Goal: Task Accomplishment & Management: Manage account settings

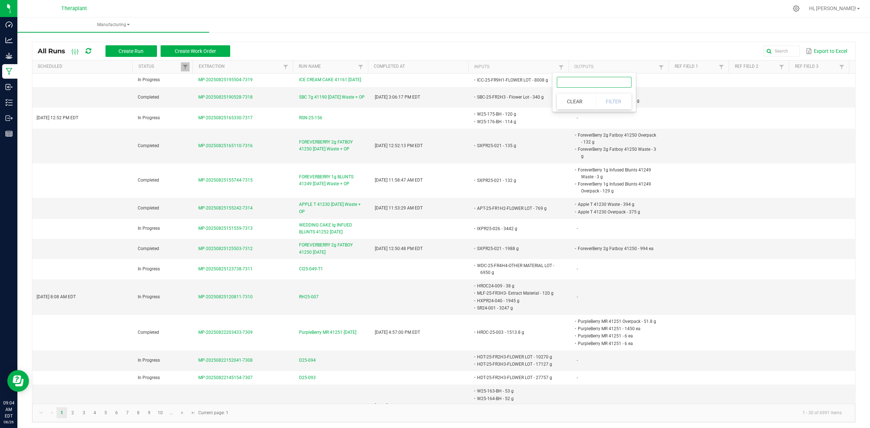
click at [601, 85] on input "text" at bounding box center [594, 82] width 75 height 11
click at [590, 89] on kendo-grid-column-regex-filter at bounding box center [594, 83] width 75 height 16
click at [590, 86] on input "text" at bounding box center [594, 82] width 75 height 11
click at [601, 82] on input "text" at bounding box center [594, 82] width 75 height 11
paste input "9489030129449661"
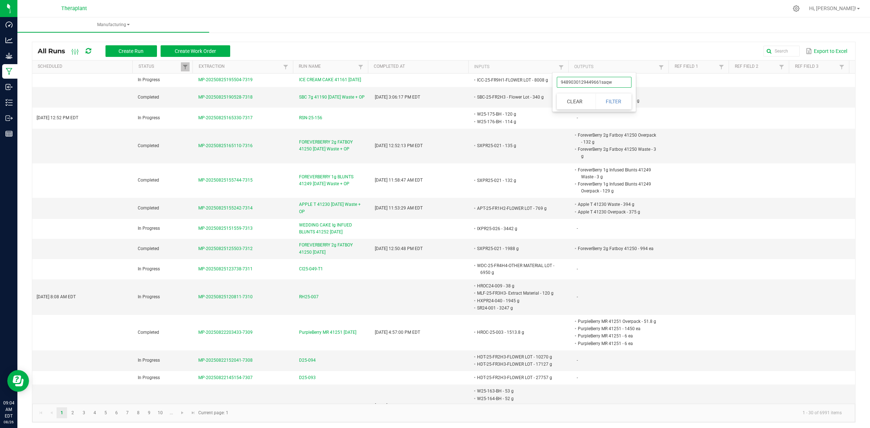
type input "9489030129449661saqwe"
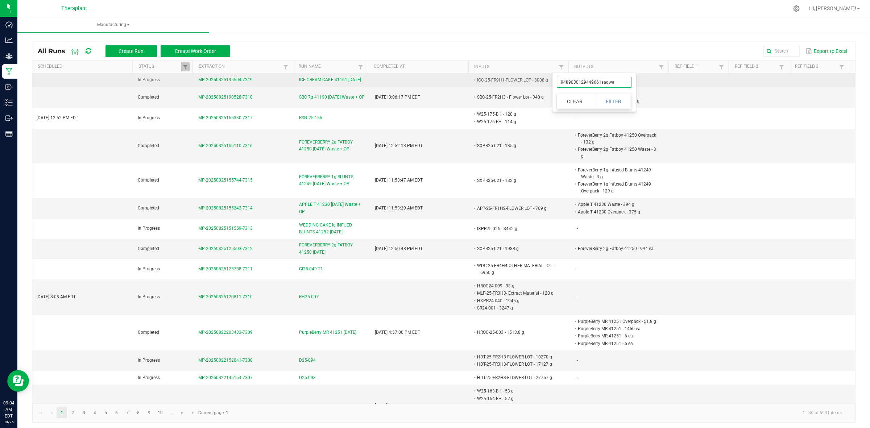
drag, startPoint x: 625, startPoint y: 82, endPoint x: 548, endPoint y: 84, distance: 77.3
click at [548, 84] on body "Dashboard Analytics Grow Manufacturing Inbound Inventory Outbound Reports 09:04…" at bounding box center [435, 214] width 870 height 428
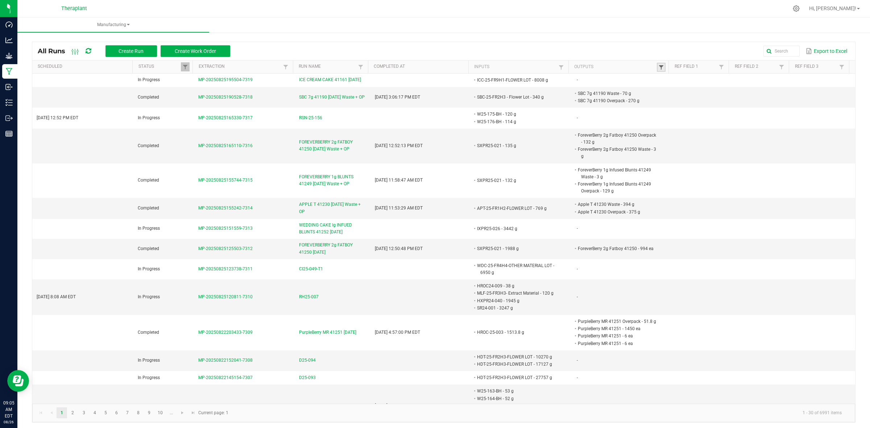
click at [659, 67] on span at bounding box center [662, 68] width 6 height 6
click at [561, 66] on link at bounding box center [561, 67] width 9 height 9
click at [586, 80] on input "text" at bounding box center [594, 82] width 75 height 11
paste input "GCL-24-F1H3"
type input "GCL-24-F1H3"
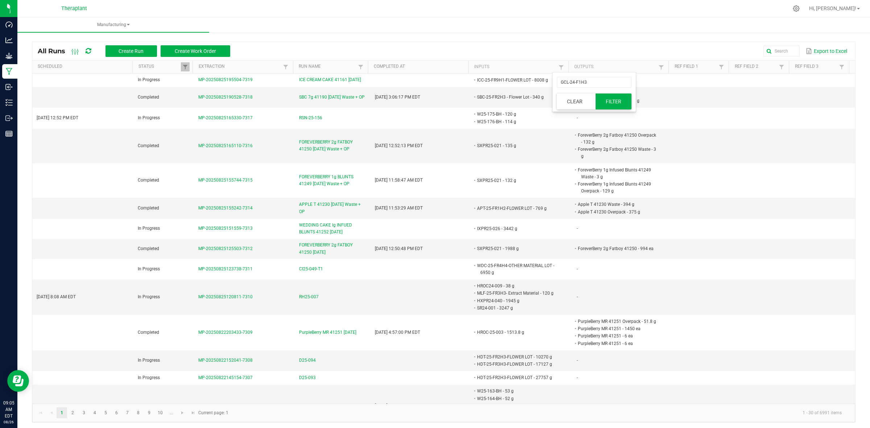
click at [604, 99] on button "Filter" at bounding box center [614, 102] width 36 height 16
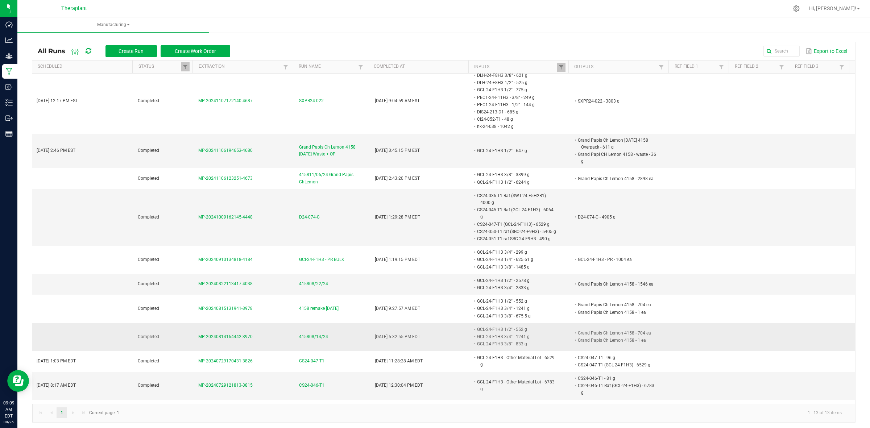
scroll to position [378, 0]
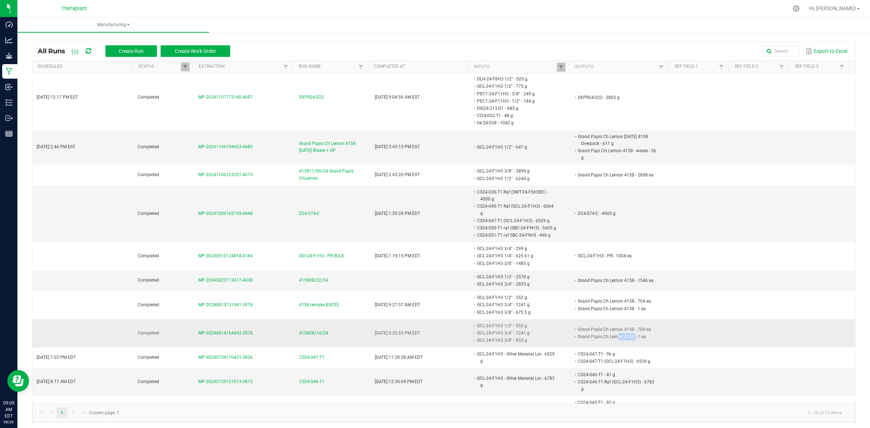
drag, startPoint x: 625, startPoint y: 318, endPoint x: 608, endPoint y: 318, distance: 17.1
click at [608, 333] on li "Grand Papis Ch Lemon 4158 - 1 ea" at bounding box center [617, 336] width 81 height 7
click at [624, 333] on li "Grand Papis Ch Lemon 4158 - 1 ea" at bounding box center [617, 336] width 81 height 7
drag, startPoint x: 623, startPoint y: 318, endPoint x: 569, endPoint y: 316, distance: 53.7
click at [577, 333] on li "Grand Papis Ch Lemon 4158 - 1 ea" at bounding box center [617, 336] width 81 height 7
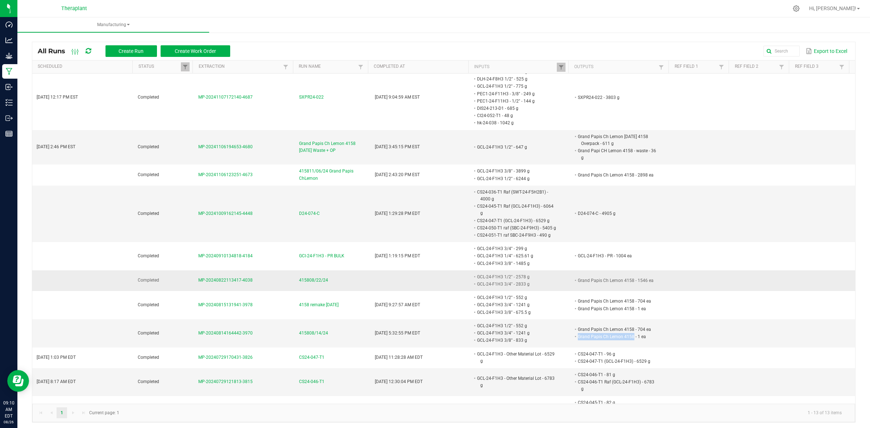
copy li "Grand Papis Ch Lemon 4158"
click at [559, 67] on span at bounding box center [562, 68] width 6 height 6
click at [595, 82] on input "GCL-24-F1H3" at bounding box center [594, 82] width 75 height 11
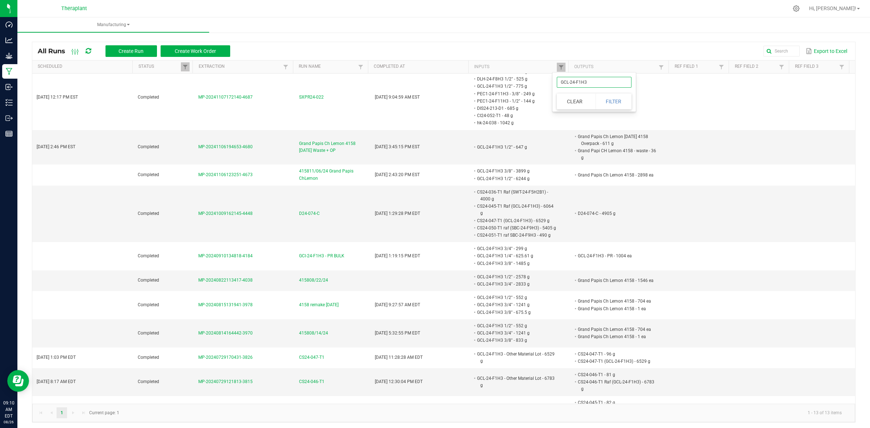
paste input "BAN-24-F7H2B1"
type input "BAN-24-F7H2B1"
click at [606, 103] on button "Filter" at bounding box center [614, 102] width 36 height 16
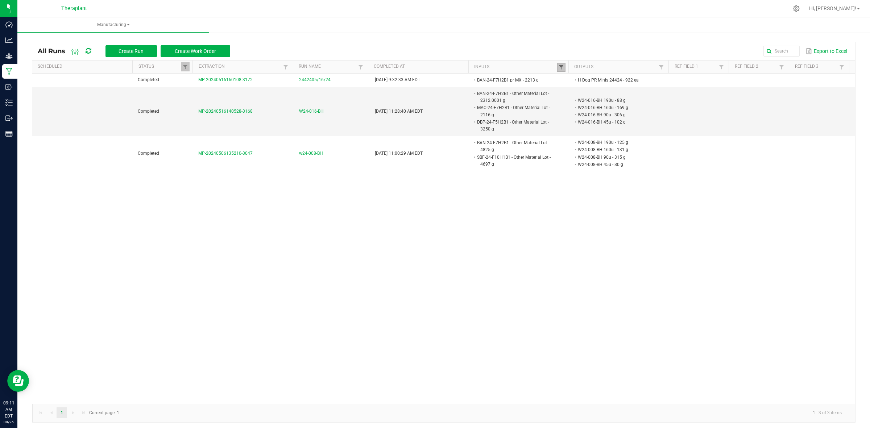
click at [557, 70] on link at bounding box center [561, 67] width 9 height 9
click at [612, 84] on input "BAN-24-F7H2B1" at bounding box center [594, 82] width 75 height 11
type input "BAN-24-F7H2"
click button "Filter" at bounding box center [614, 102] width 36 height 16
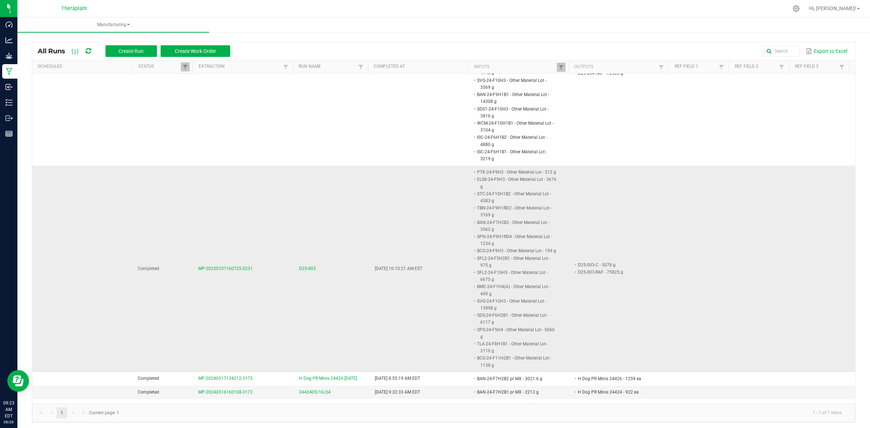
scroll to position [136, 0]
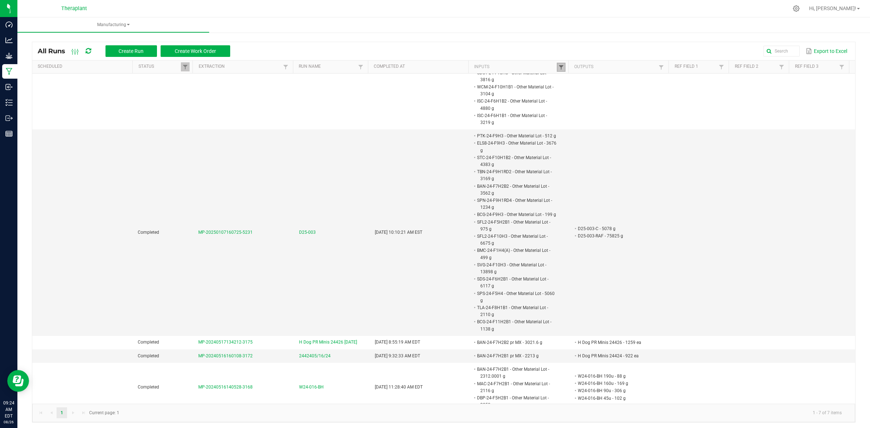
click at [559, 68] on span at bounding box center [562, 68] width 6 height 6
click at [600, 83] on input "BAN-24-F7H2" at bounding box center [594, 82] width 75 height 11
paste input "BAN-24-F7H2B1 1/2""
click at [611, 83] on input "BAN-24-BAN-24-F7H2B1 1/2"" at bounding box center [594, 82] width 75 height 11
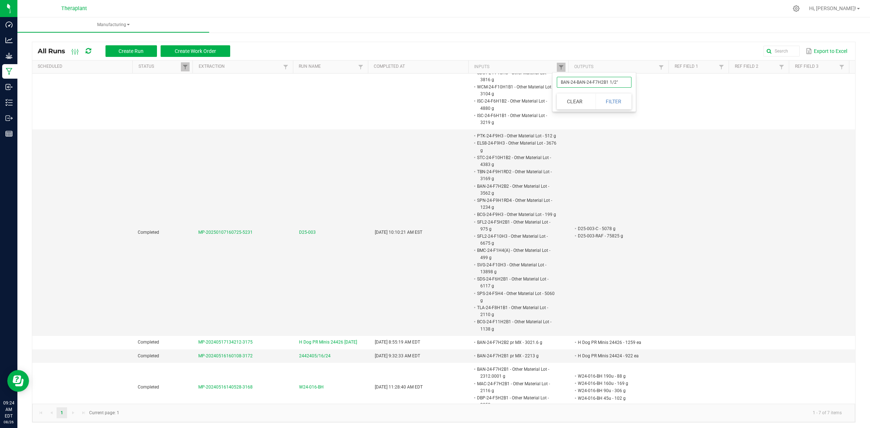
click at [611, 83] on input "BAN-24-BAN-24-F7H2B1 1/2"" at bounding box center [594, 82] width 75 height 11
paste input "text"
type input "BAN-24-F7H2B1 1/2""
click at [612, 97] on button "Filter" at bounding box center [614, 102] width 36 height 16
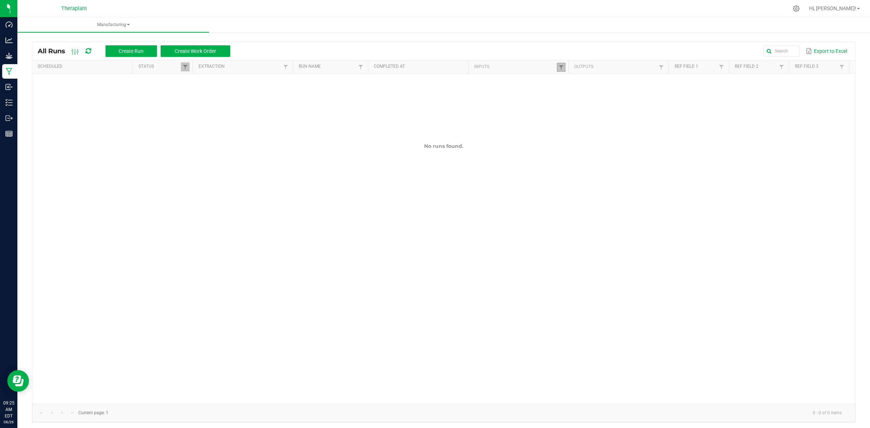
click at [560, 67] on link at bounding box center [561, 67] width 9 height 9
drag, startPoint x: 601, startPoint y: 81, endPoint x: 592, endPoint y: 81, distance: 9.1
click at [592, 81] on input "BAN-24-F7H2B1 1/2"" at bounding box center [594, 82] width 75 height 11
type input "BAN-24-F7H2B1"
click button "Filter" at bounding box center [614, 102] width 36 height 16
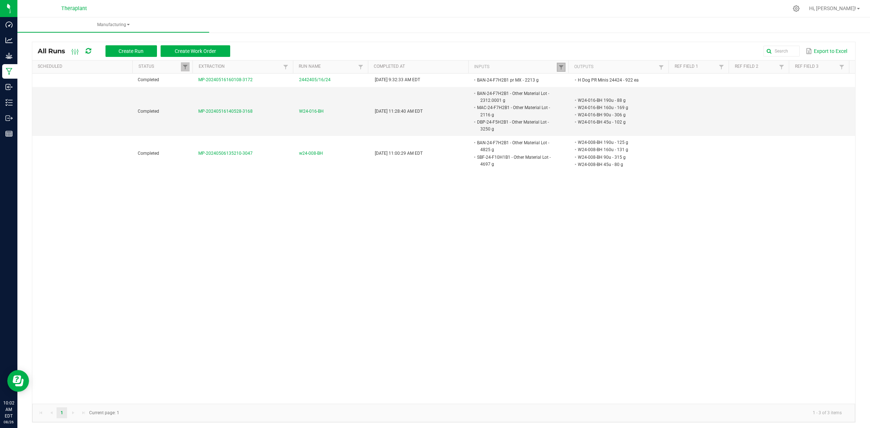
click at [557, 67] on link at bounding box center [561, 67] width 9 height 9
click at [581, 99] on button "Clear" at bounding box center [575, 102] width 36 height 16
click at [659, 70] on span at bounding box center [662, 68] width 6 height 6
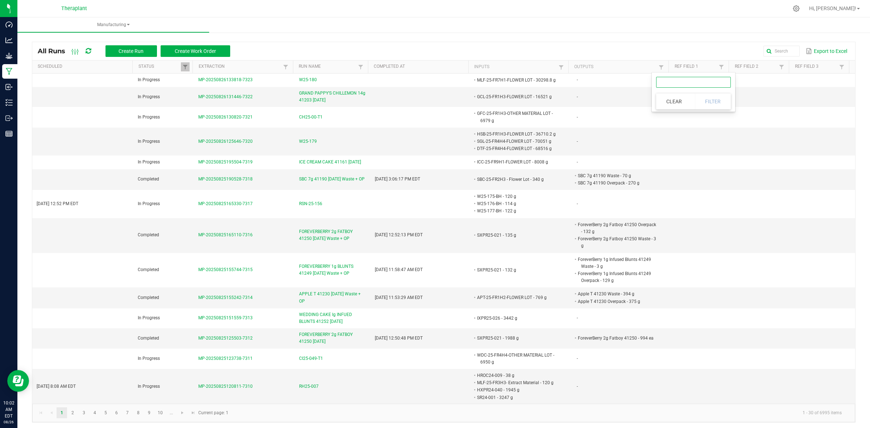
click at [697, 82] on input "text" at bounding box center [693, 82] width 75 height 11
paste input "Haunted Haze Pure T415C1 21159"
type input "Haunted Haze Pure T415C1 21159"
click at [710, 107] on button "Filter" at bounding box center [713, 102] width 36 height 16
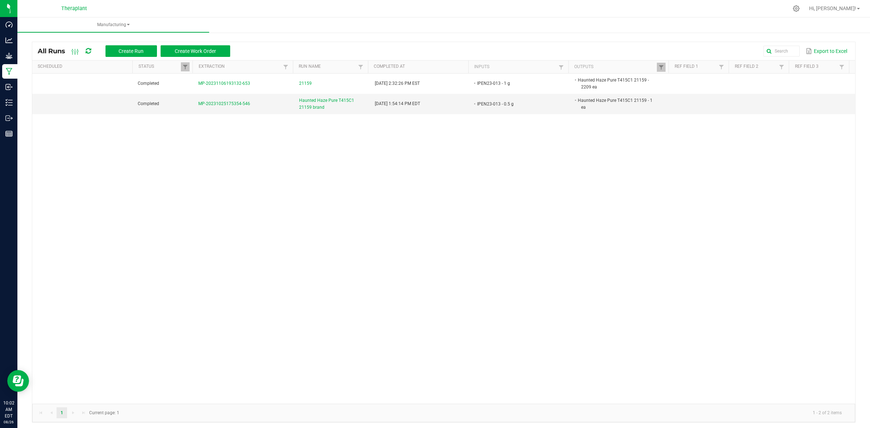
drag, startPoint x: 670, startPoint y: 96, endPoint x: 577, endPoint y: 159, distance: 111.3
click at [577, 159] on div "Completed MP-20231106193132-653 21159 Nov 6, 2023 2:32:26 PM EST IPEN23-013 - 1…" at bounding box center [443, 239] width 823 height 330
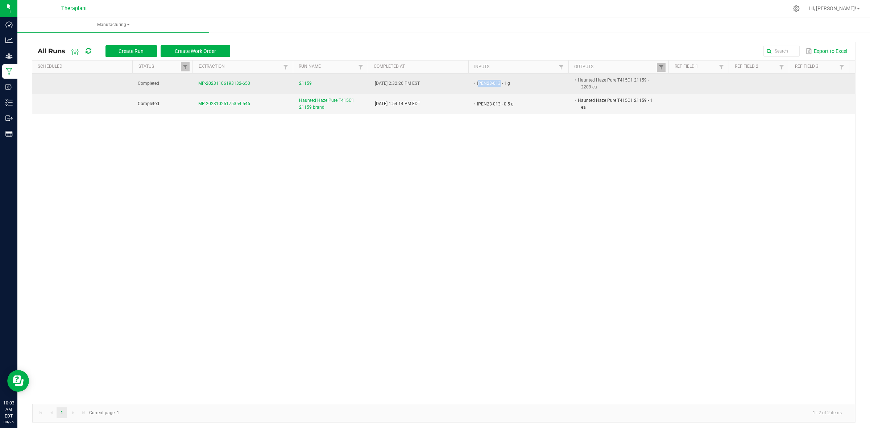
drag, startPoint x: 493, startPoint y: 82, endPoint x: 471, endPoint y: 85, distance: 22.0
click at [476, 85] on li "IPEN23-013 - 1 g" at bounding box center [516, 83] width 81 height 7
drag, startPoint x: 470, startPoint y: 83, endPoint x: 492, endPoint y: 84, distance: 22.2
click at [492, 84] on li "IPEN23-013 - 1 g" at bounding box center [516, 83] width 81 height 7
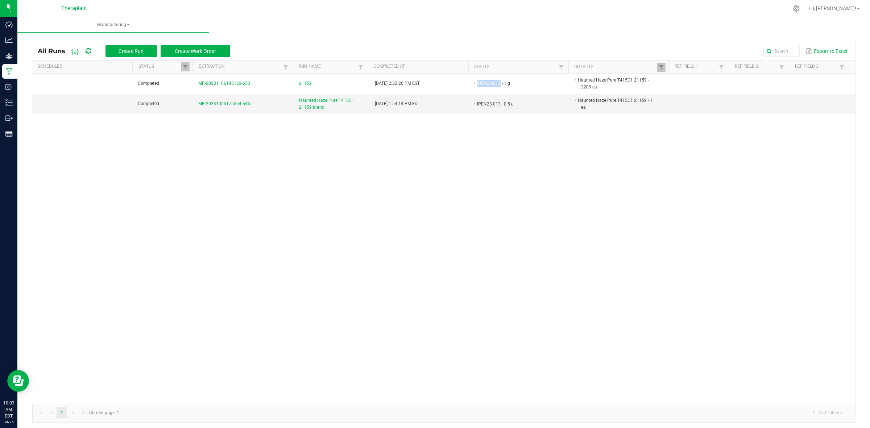
copy li "IPEN23-013"
click at [660, 73] on th "Outputs" at bounding box center [619, 67] width 100 height 13
drag, startPoint x: 658, startPoint y: 65, endPoint x: 657, endPoint y: 69, distance: 3.9
click at [659, 65] on span at bounding box center [662, 68] width 6 height 6
click at [684, 78] on input "Haunted Haze Pure T415C1 21159" at bounding box center [693, 82] width 75 height 11
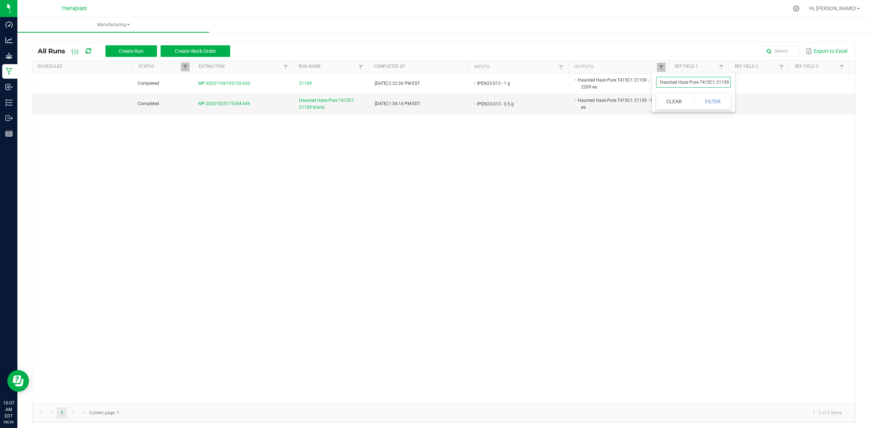
click at [684, 78] on input "Haunted Haze Pure T415C1 21159" at bounding box center [693, 82] width 75 height 11
paste input "Mixed - CO2 Extract"
type input "Mixed - CO2 Extract"
click at [700, 103] on button "Filter" at bounding box center [713, 102] width 36 height 16
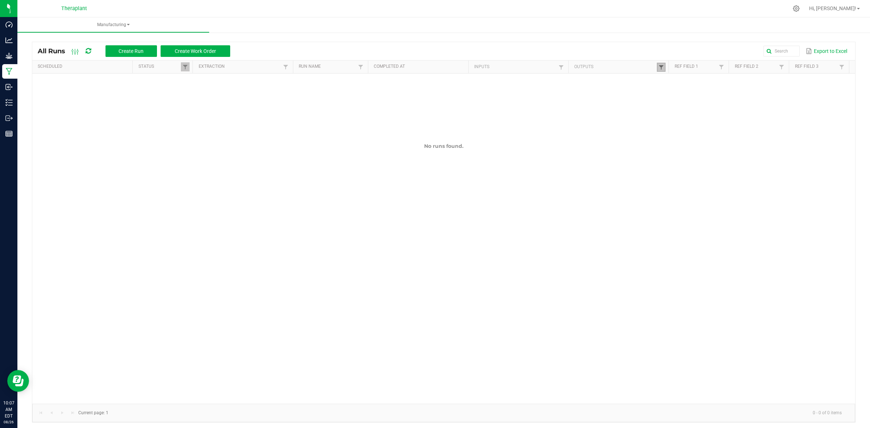
click at [659, 68] on span at bounding box center [662, 68] width 6 height 6
drag, startPoint x: 705, startPoint y: 83, endPoint x: 705, endPoint y: 87, distance: 4.1
click at [705, 83] on input "Mixed - CO2 Extract" at bounding box center [693, 82] width 75 height 11
click at [707, 99] on button "Filter" at bounding box center [713, 102] width 36 height 16
click at [659, 66] on span at bounding box center [662, 68] width 6 height 6
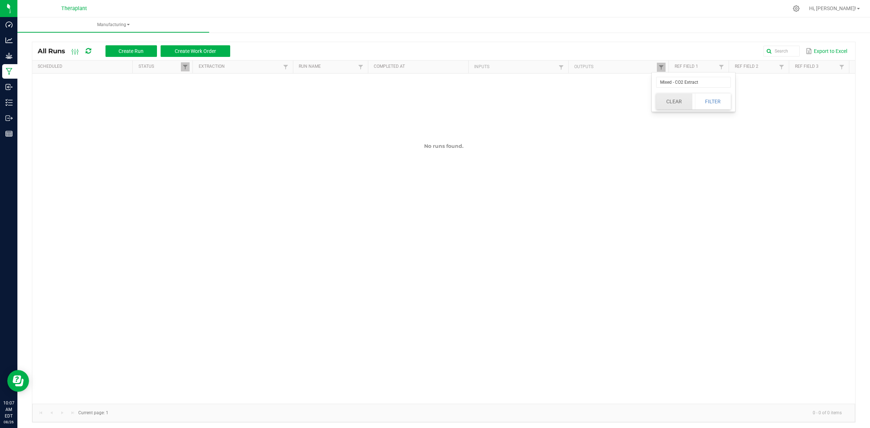
click at [673, 102] on button "Clear" at bounding box center [674, 102] width 36 height 16
click at [559, 66] on span at bounding box center [562, 68] width 6 height 6
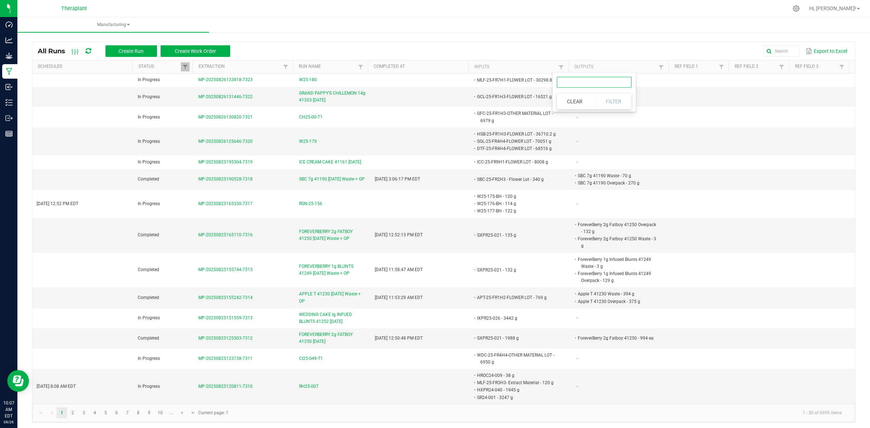
click at [614, 79] on input "text" at bounding box center [594, 82] width 75 height 11
paste input "Mixed - CO2 Extract"
type input "Mixed - CO2 Extract"
click at [624, 100] on button "Filter" at bounding box center [614, 102] width 36 height 16
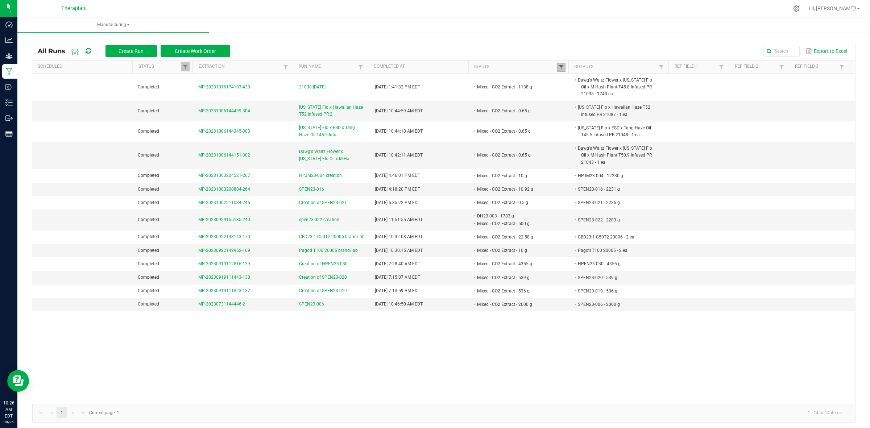
click at [559, 68] on span at bounding box center [562, 68] width 6 height 6
click at [626, 79] on input "Mixed - CO2 Extract" at bounding box center [594, 82] width 75 height 11
paste input "BAB7-23-002"
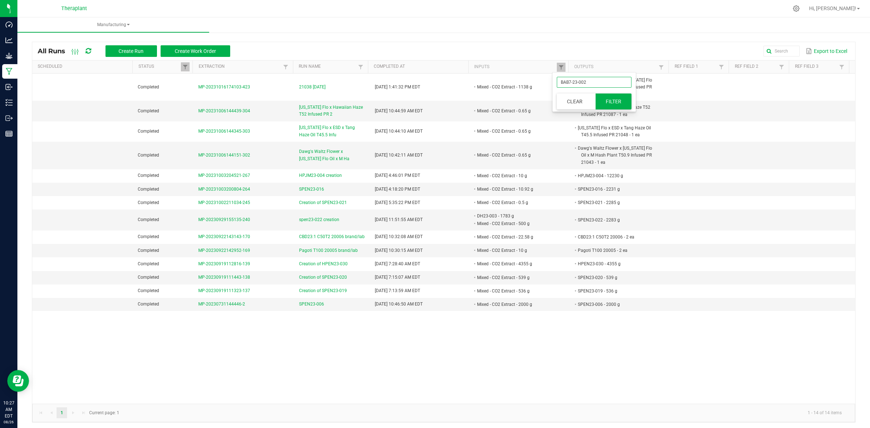
type input "BAB7-23-002"
click at [625, 97] on button "Filter" at bounding box center [614, 102] width 36 height 16
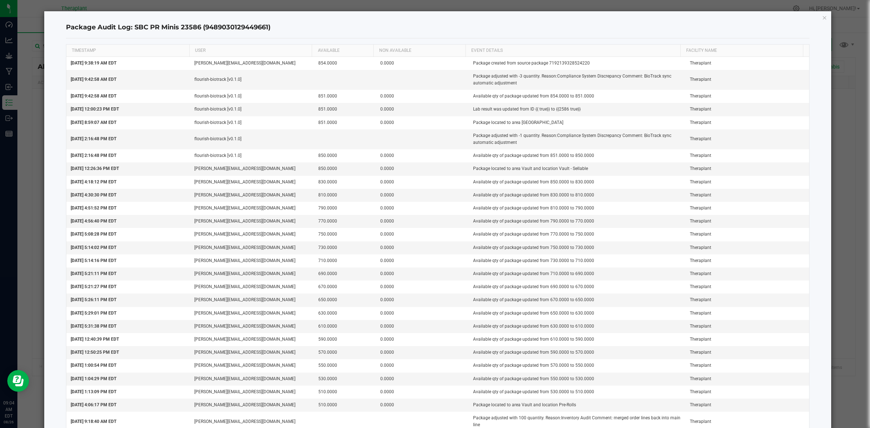
click at [823, 17] on icon "button" at bounding box center [825, 17] width 5 height 9
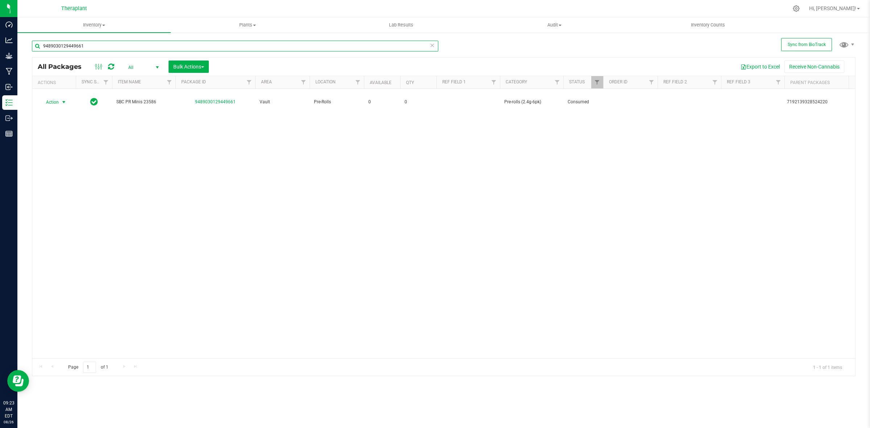
click at [281, 44] on input "9489030129449661" at bounding box center [235, 46] width 407 height 11
paste input "BAN-24-F7H2B"
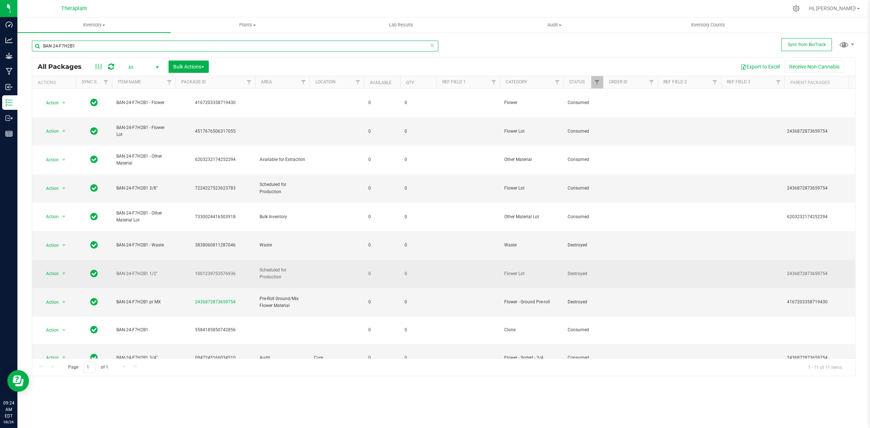
type input "BAN-24-F7H2B1"
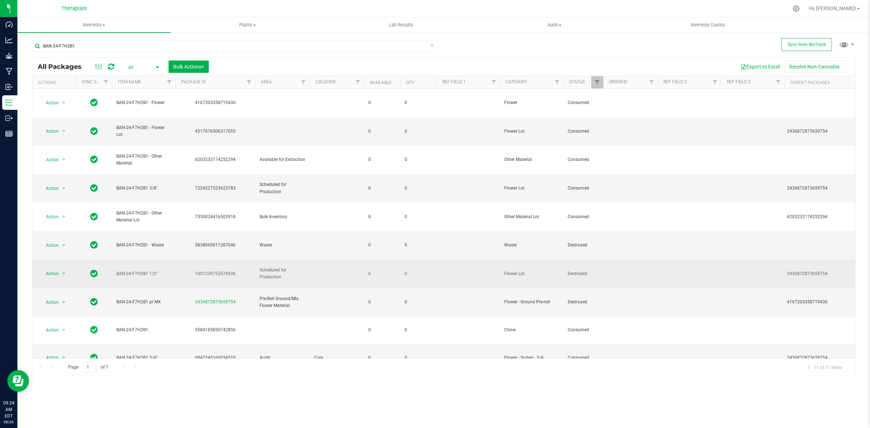
drag, startPoint x: 159, startPoint y: 272, endPoint x: 117, endPoint y: 273, distance: 41.4
click at [117, 273] on span "BAN-24-F7H2B1 1/2"" at bounding box center [143, 274] width 55 height 7
copy span "BAN-24-F7H2B1 1/2""
click at [62, 275] on span "select" at bounding box center [64, 274] width 6 height 6
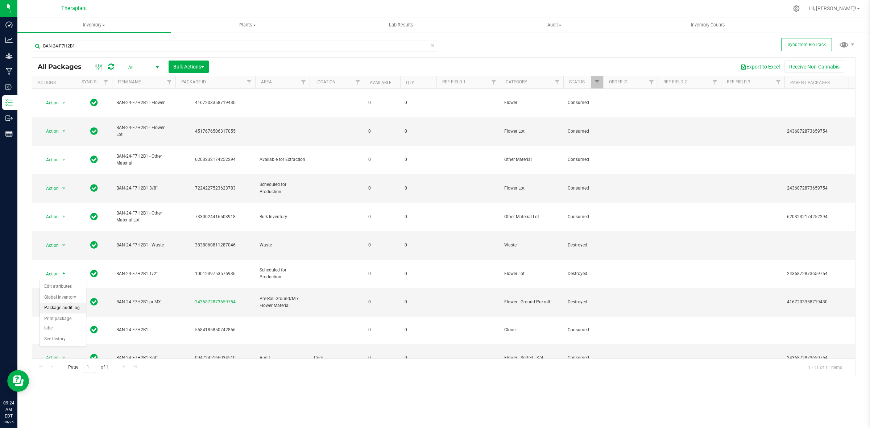
click at [57, 308] on li "Package audit log" at bounding box center [63, 308] width 46 height 11
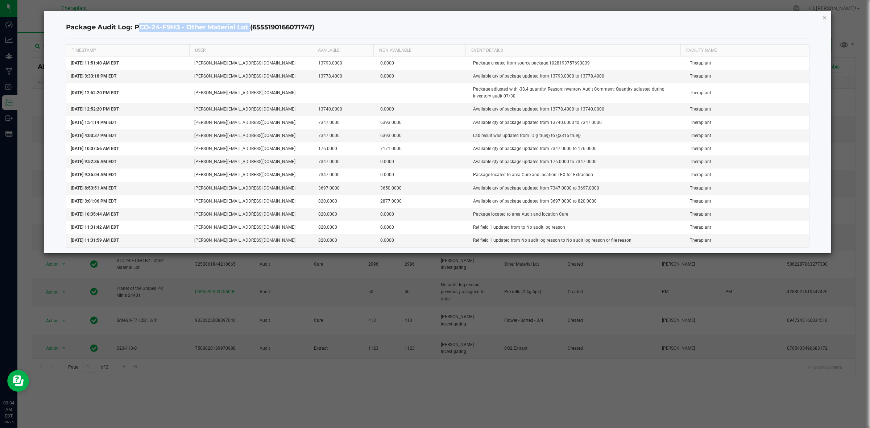
click at [824, 13] on icon "button" at bounding box center [825, 17] width 5 height 9
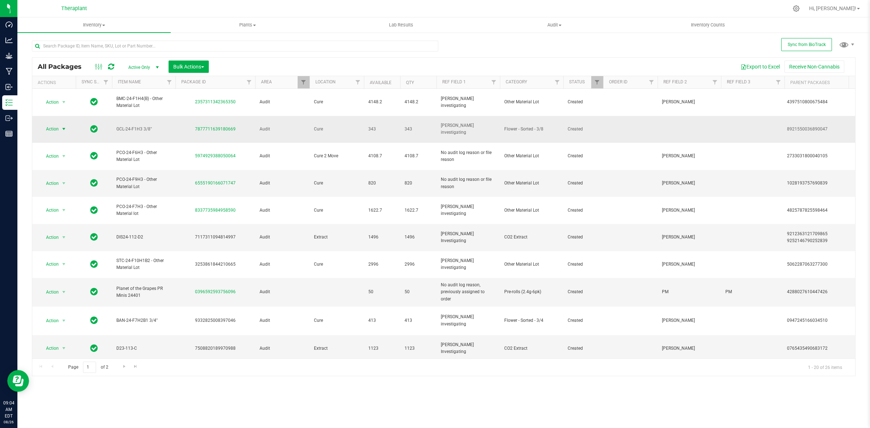
click at [54, 124] on span "Action" at bounding box center [50, 129] width 20 height 10
click at [155, 126] on span "GCL-24-F1H3 3/8"" at bounding box center [143, 129] width 55 height 7
drag, startPoint x: 141, startPoint y: 116, endPoint x: 117, endPoint y: 118, distance: 24.3
click at [117, 126] on span "GCL-24-F1H3 3/8"" at bounding box center [143, 129] width 55 height 7
click at [133, 126] on span "GCL-24-F1H3 3/8"" at bounding box center [143, 129] width 55 height 7
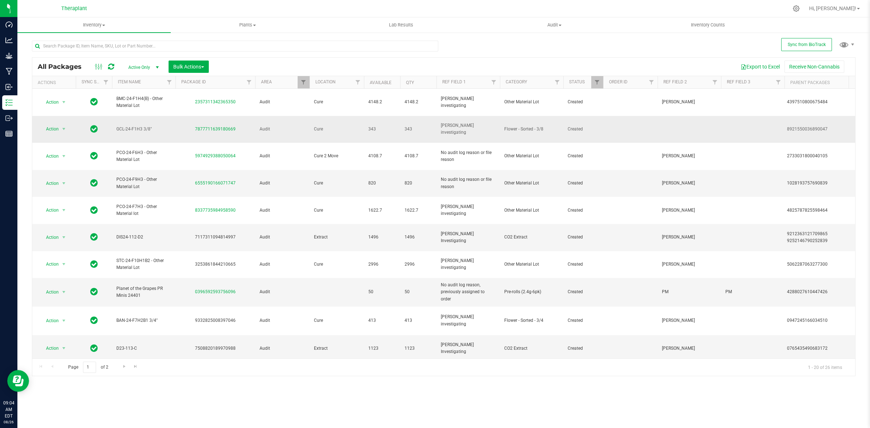
drag, startPoint x: 142, startPoint y: 117, endPoint x: 116, endPoint y: 116, distance: 25.4
click at [116, 126] on span "GCL-24-F1H3 3/8"" at bounding box center [143, 129] width 55 height 7
click at [136, 116] on td "GCL-24-F1H3 3/8"" at bounding box center [143, 129] width 63 height 27
drag, startPoint x: 142, startPoint y: 118, endPoint x: 115, endPoint y: 120, distance: 27.3
click at [115, 120] on td "GCL-24-F1H3 3/8"" at bounding box center [143, 129] width 63 height 27
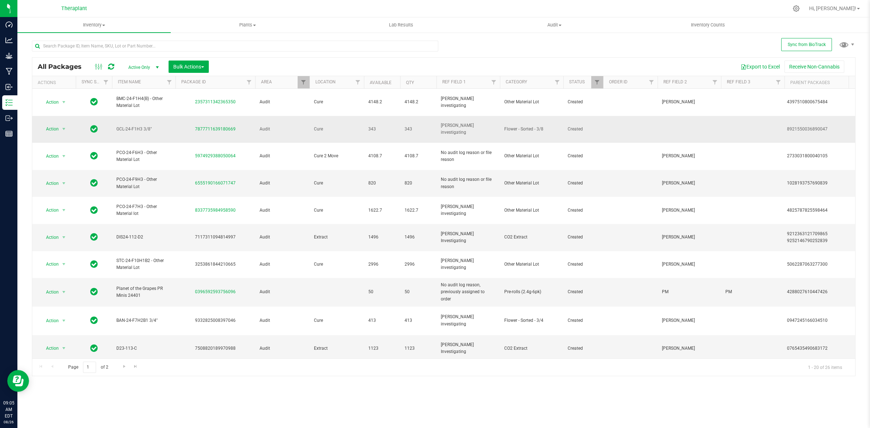
copy span "GCL-24-F1H3"
drag, startPoint x: 410, startPoint y: 240, endPoint x: 406, endPoint y: 240, distance: 4.7
click at [406, 289] on span "50" at bounding box center [419, 292] width 28 height 7
click at [408, 126] on span "343" at bounding box center [419, 129] width 28 height 7
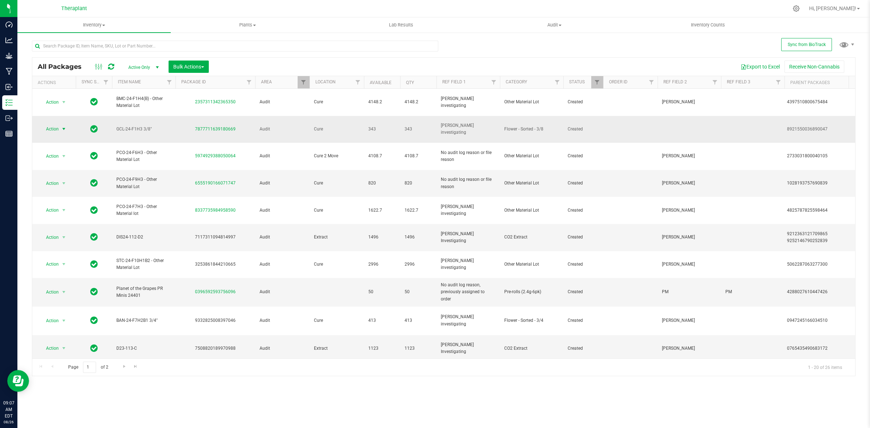
click at [57, 124] on span "Action" at bounding box center [50, 129] width 20 height 10
click at [57, 129] on li "Adjust qty" at bounding box center [68, 129] width 56 height 11
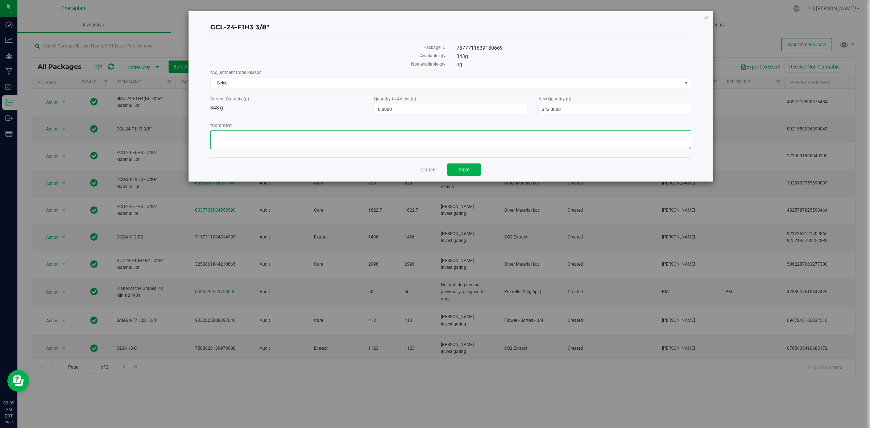
click at [383, 138] on textarea "* Comment" at bounding box center [450, 140] width 481 height 19
type textarea "This"
click at [448, 141] on textarea "* Comment" at bounding box center [450, 140] width 481 height 19
click at [560, 106] on span "343.0000 343" at bounding box center [615, 109] width 153 height 11
click at [560, 106] on input "343" at bounding box center [615, 109] width 152 height 10
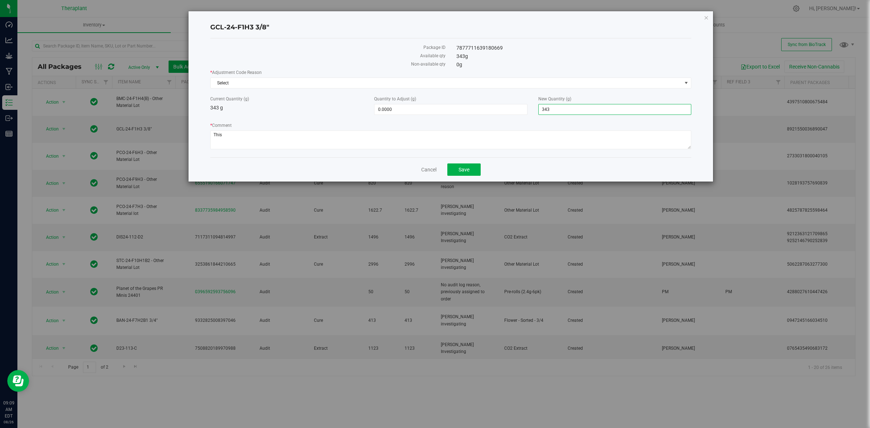
type input "0"
type input "-343.0000"
type input "0.0000"
click at [466, 83] on span "Select" at bounding box center [447, 83] width 472 height 10
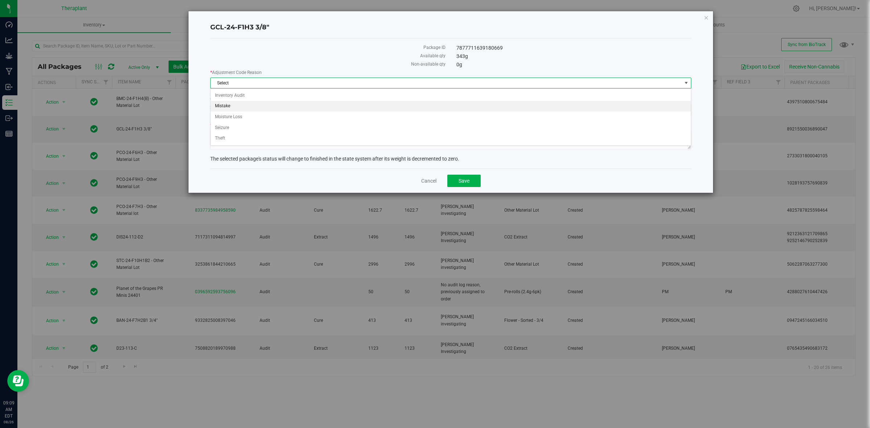
click at [237, 107] on li "Mistake" at bounding box center [451, 106] width 480 height 11
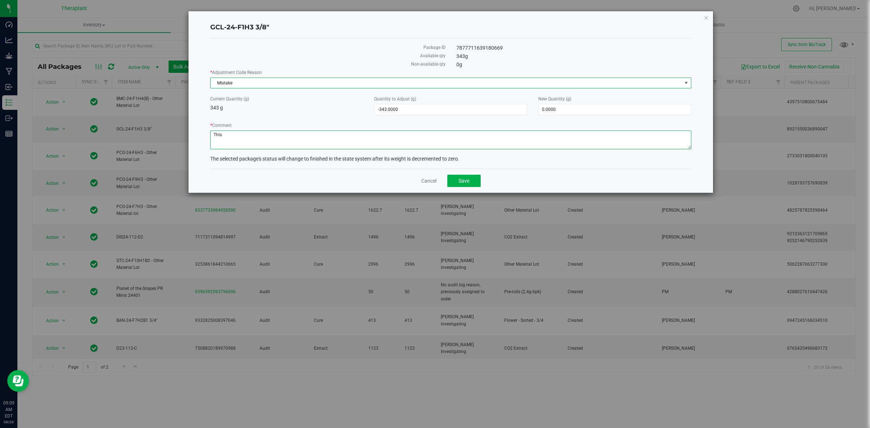
click at [234, 137] on textarea "* Comment" at bounding box center [450, 140] width 481 height 19
click at [335, 137] on textarea "* Comment" at bounding box center [450, 140] width 481 height 19
paste textarea "Grand Papis Ch Lemon 4158"
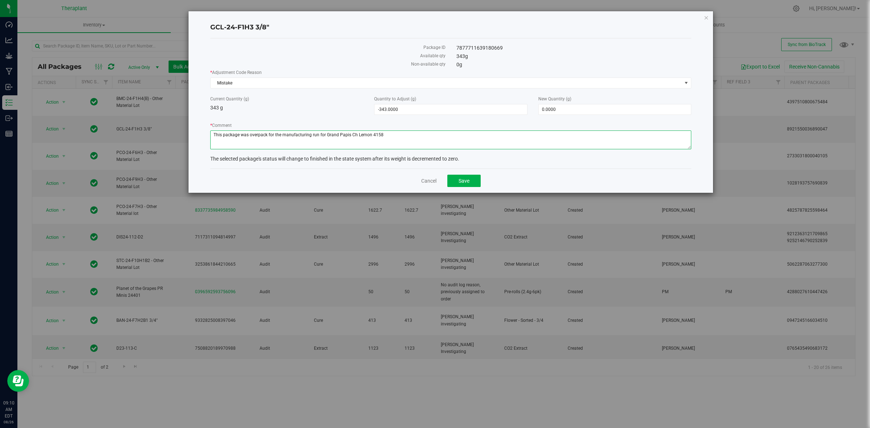
click at [414, 135] on textarea "* Comment" at bounding box center [450, 140] width 481 height 19
type textarea "This package was overpack for the manufacturing run for Grand Papis Ch Lemon 41…"
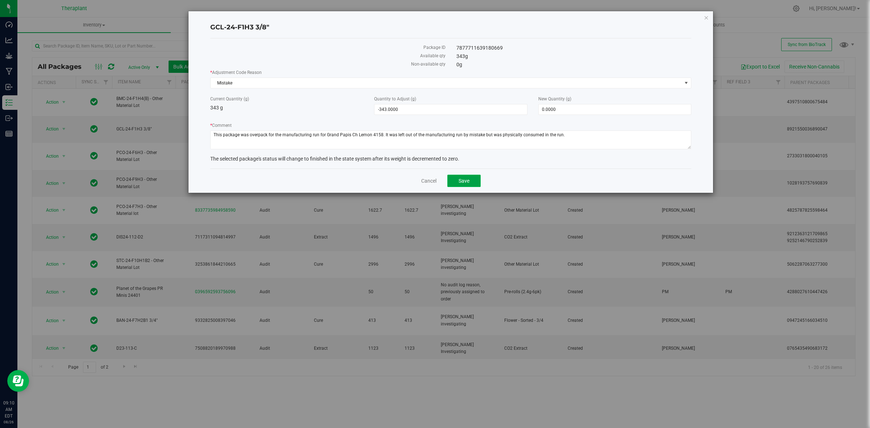
click at [470, 179] on button "Save" at bounding box center [464, 181] width 33 height 12
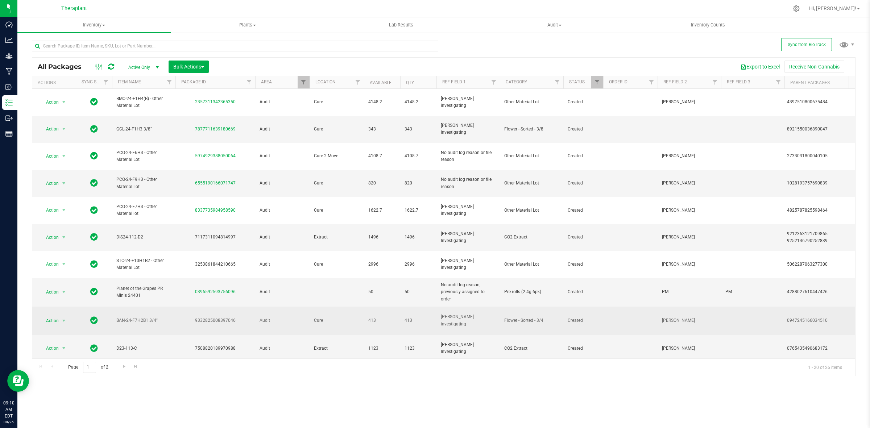
drag, startPoint x: 147, startPoint y: 268, endPoint x: 117, endPoint y: 268, distance: 30.1
click at [117, 317] on span "BAN-24-F7H2B1 3/4"" at bounding box center [143, 320] width 55 height 7
copy span "BAN-24-F7H2B1"
click at [138, 317] on span "BAN-24-F7H2B1 3/4"" at bounding box center [143, 320] width 55 height 7
drag, startPoint x: 147, startPoint y: 269, endPoint x: 117, endPoint y: 267, distance: 29.9
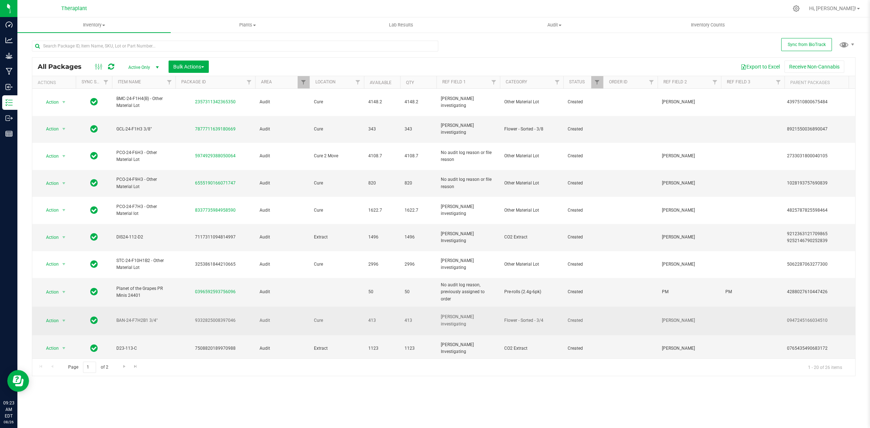
click at [117, 317] on span "BAN-24-F7H2B1 3/4"" at bounding box center [143, 320] width 55 height 7
copy span "BAN-24-F7H2B1"
click at [145, 317] on span "BAN-24-F7H2B1 3/4"" at bounding box center [143, 320] width 55 height 7
drag, startPoint x: 149, startPoint y: 270, endPoint x: 116, endPoint y: 269, distance: 32.3
click at [116, 317] on span "BAN-24-F7H2B1 3/4"" at bounding box center [143, 320] width 55 height 7
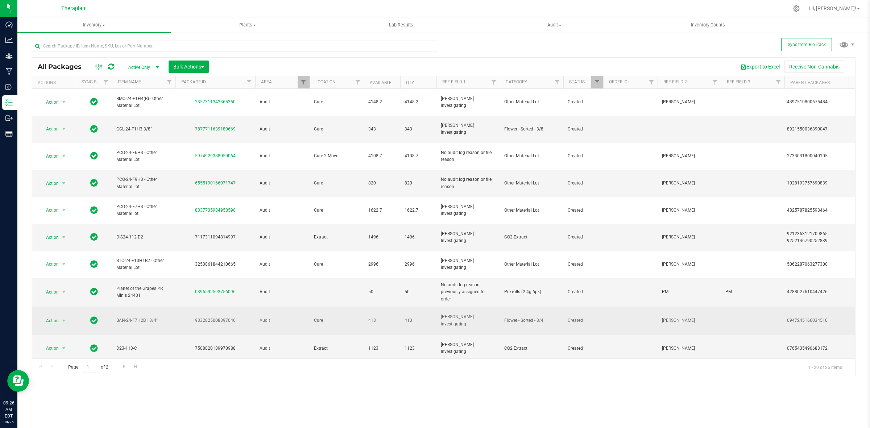
click at [65, 318] on span "select" at bounding box center [64, 321] width 6 height 6
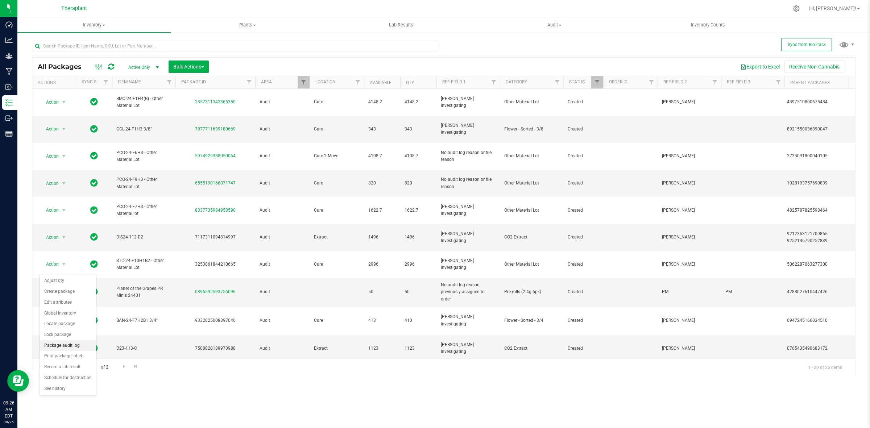
click at [70, 346] on li "Package audit log" at bounding box center [68, 346] width 56 height 11
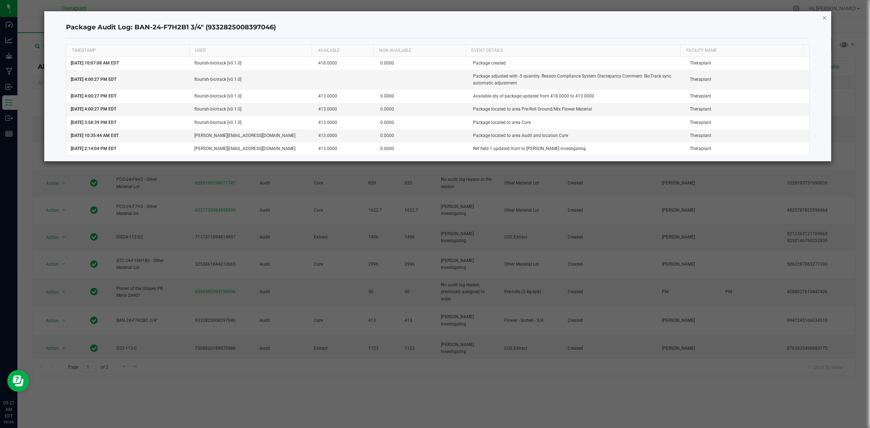
click at [825, 21] on icon "button" at bounding box center [825, 17] width 5 height 9
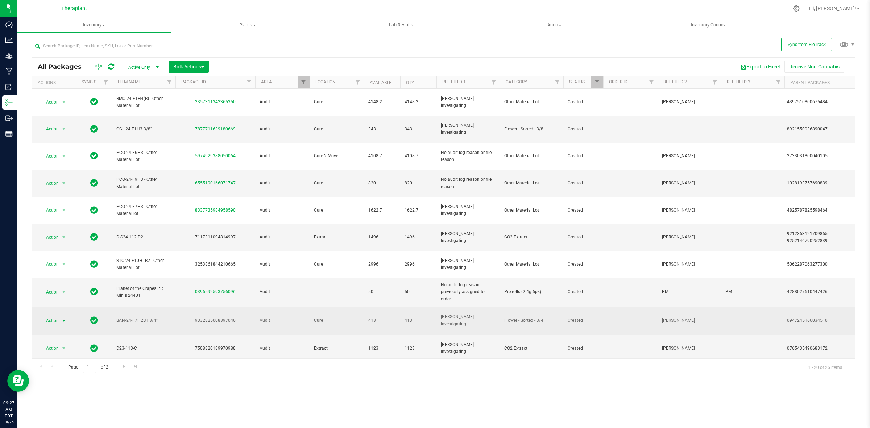
click at [816, 317] on div "0947245166034510" at bounding box center [821, 320] width 68 height 7
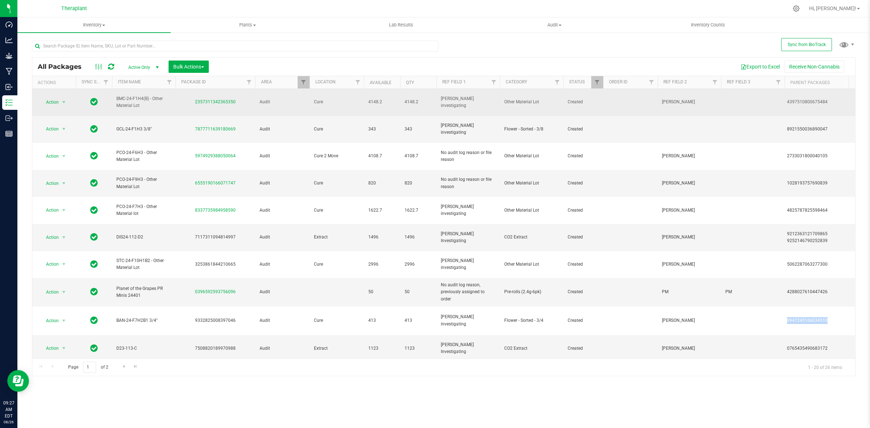
copy div "0947245166034510"
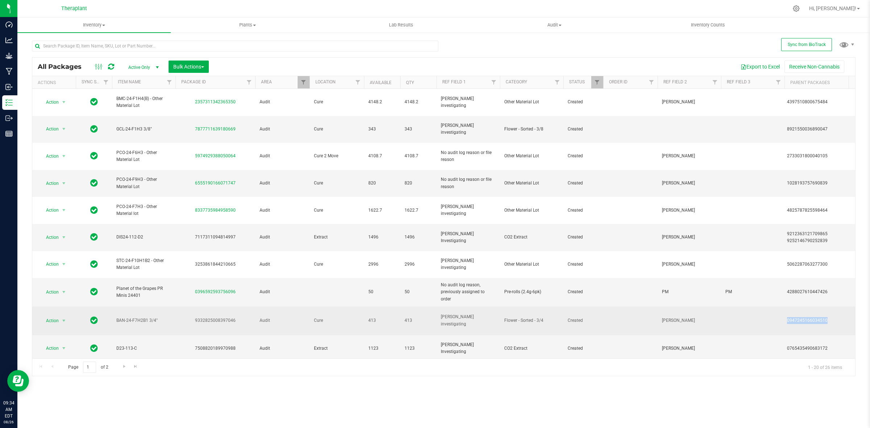
click at [808, 317] on div "0947245166034510" at bounding box center [821, 320] width 68 height 7
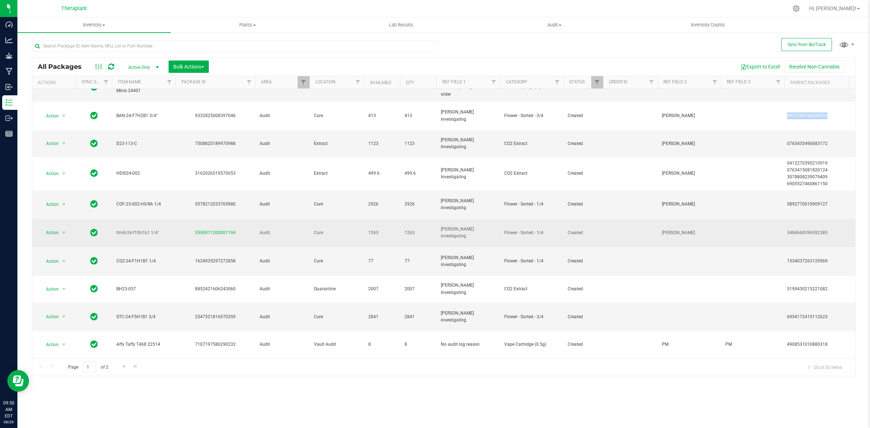
scroll to position [211, 0]
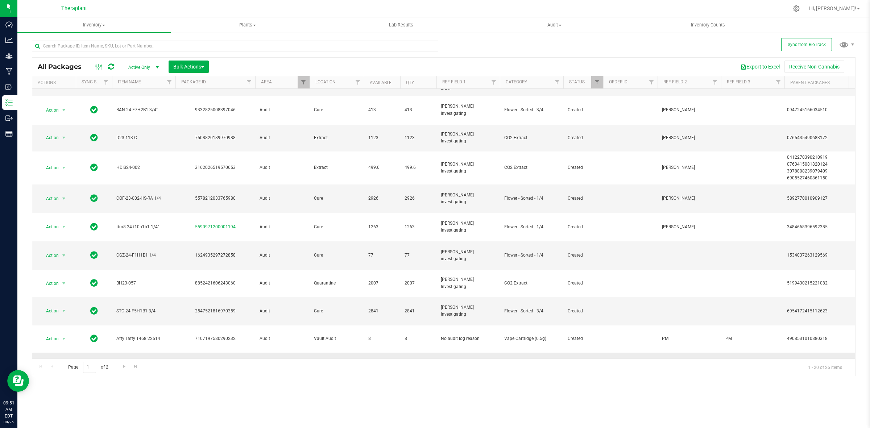
click at [61, 363] on span "select" at bounding box center [64, 366] width 6 height 6
click at [269, 383] on div "Inventory All packages All inventory Waste log Create inventory Plants All plan…" at bounding box center [443, 222] width 853 height 411
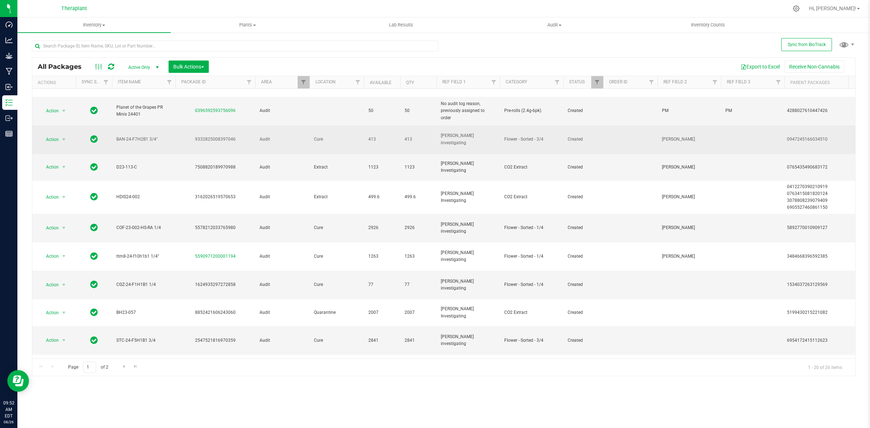
scroll to position [165, 0]
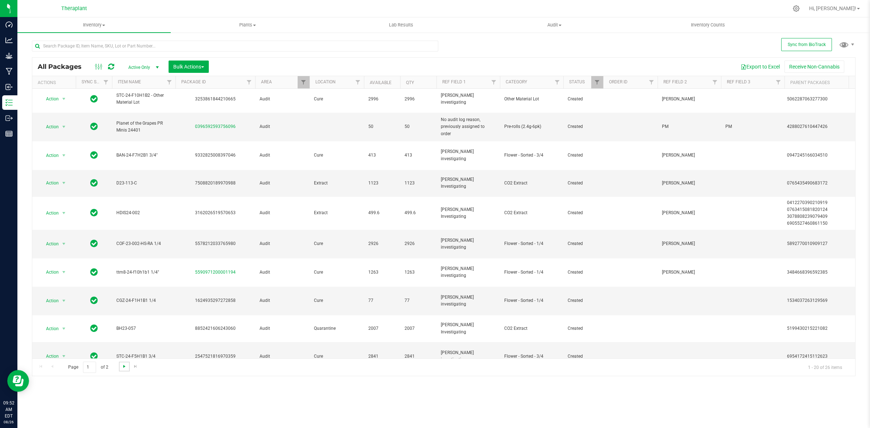
click at [123, 365] on span "Go to the next page" at bounding box center [125, 367] width 6 height 6
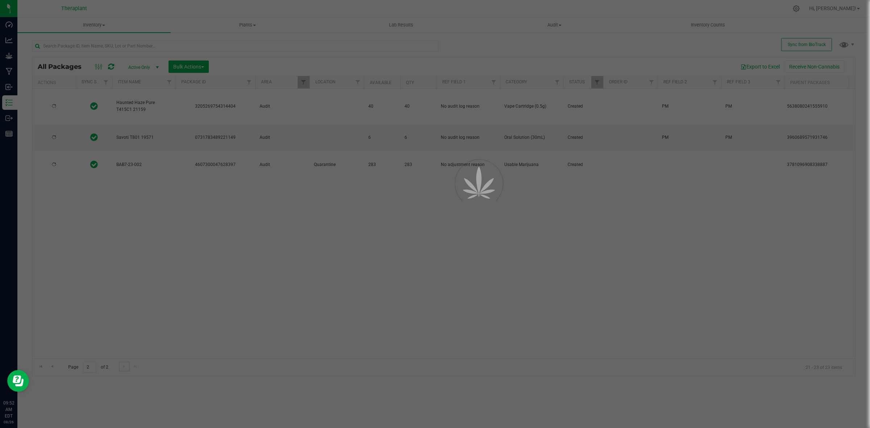
scroll to position [0, 0]
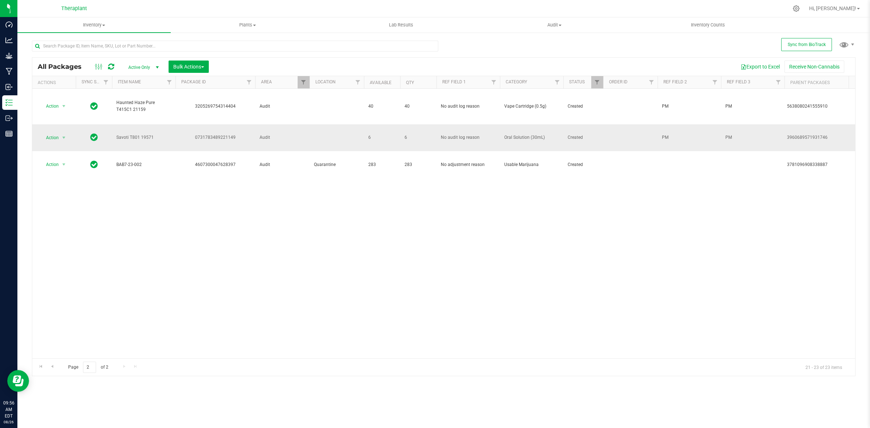
drag, startPoint x: 549, startPoint y: 133, endPoint x: 503, endPoint y: 136, distance: 45.8
click at [503, 136] on td "Oral Solution (30mL)" at bounding box center [531, 137] width 63 height 27
copy span "Oral Solution (30mL)"
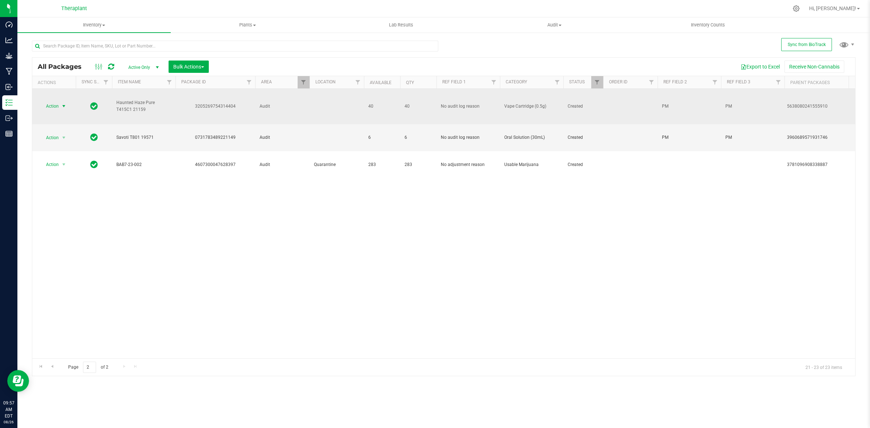
click at [54, 107] on span "Action" at bounding box center [50, 106] width 20 height 10
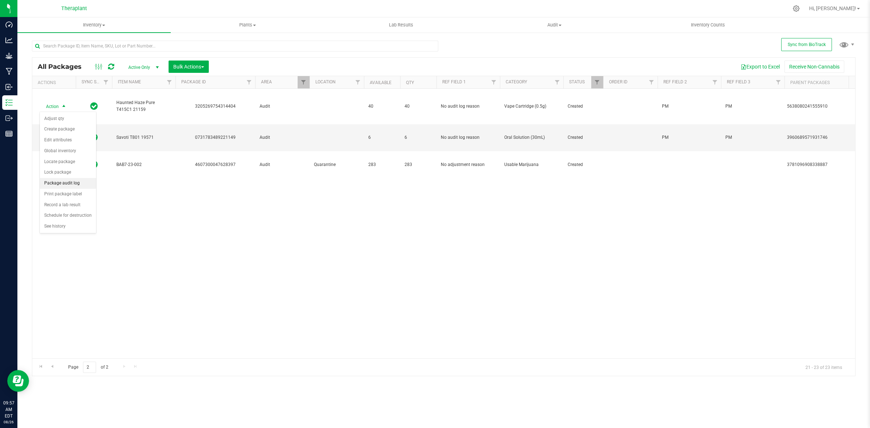
click at [66, 184] on li "Package audit log" at bounding box center [68, 183] width 56 height 11
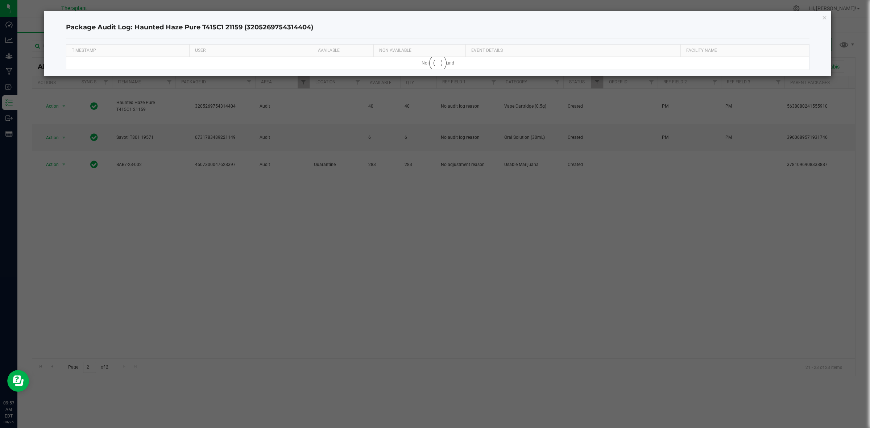
click at [286, 27] on h4 "Package Audit Log: Haunted Haze Pure T415C1 21159 (3205269754314404)" at bounding box center [438, 27] width 744 height 9
copy h4 "3205269754314404"
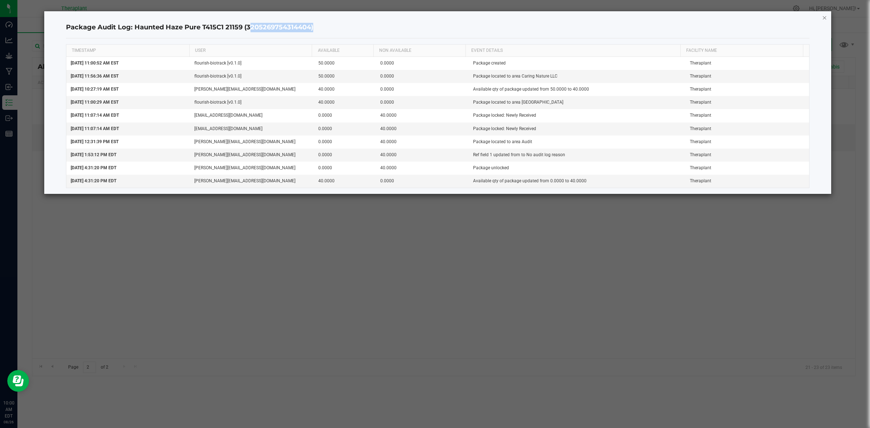
click at [823, 17] on icon "button" at bounding box center [825, 17] width 5 height 9
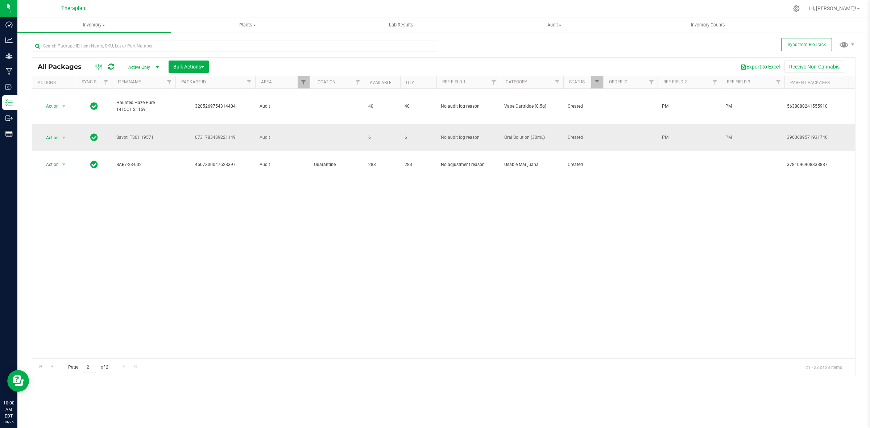
click at [810, 136] on div "3960689571931746" at bounding box center [821, 137] width 68 height 7
copy div "3960689571931746"
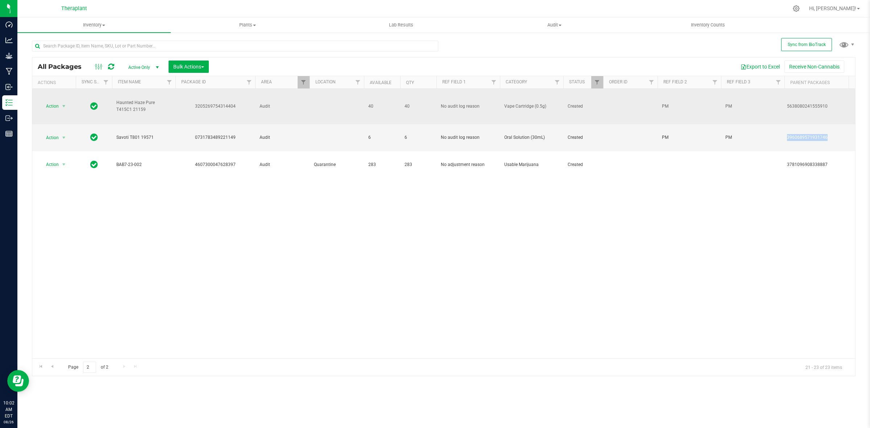
drag, startPoint x: 129, startPoint y: 110, endPoint x: 117, endPoint y: 104, distance: 13.8
click at [117, 104] on span "Haunted Haze Pure T415C1 21159" at bounding box center [143, 106] width 55 height 14
copy span "Haunted Haze Pure T415C1 21159"
click at [795, 107] on div "5638080241555910" at bounding box center [821, 106] width 68 height 7
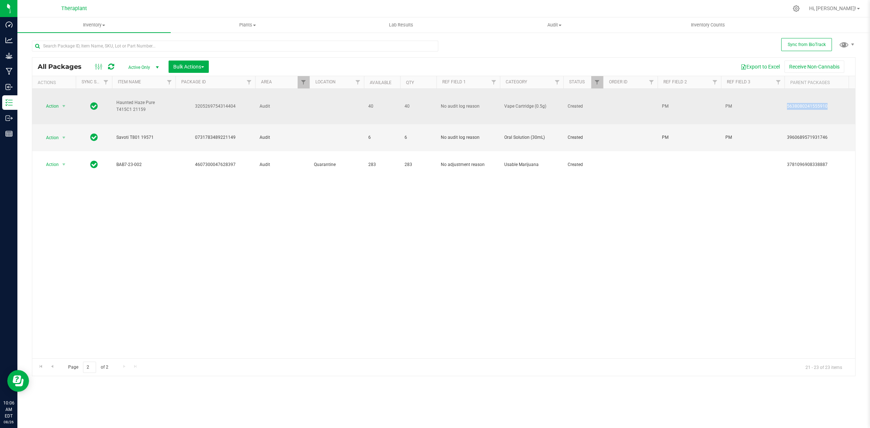
copy div "5638080241555910"
click at [53, 107] on span "Action" at bounding box center [50, 106] width 20 height 10
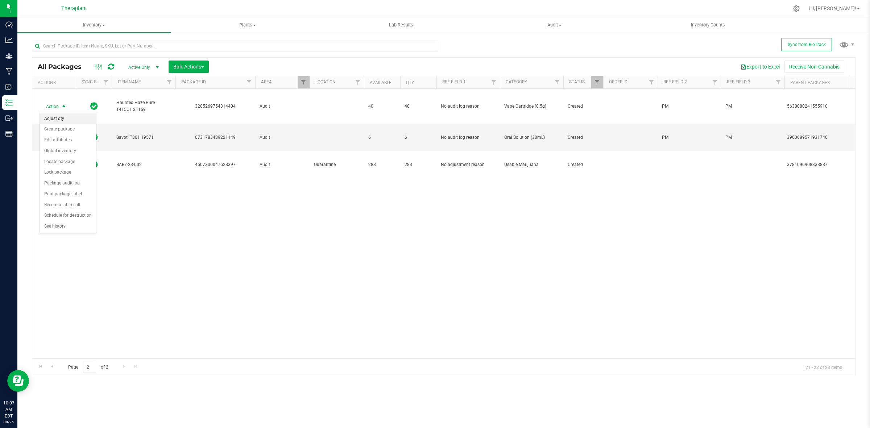
click at [67, 120] on li "Adjust qty" at bounding box center [68, 119] width 56 height 11
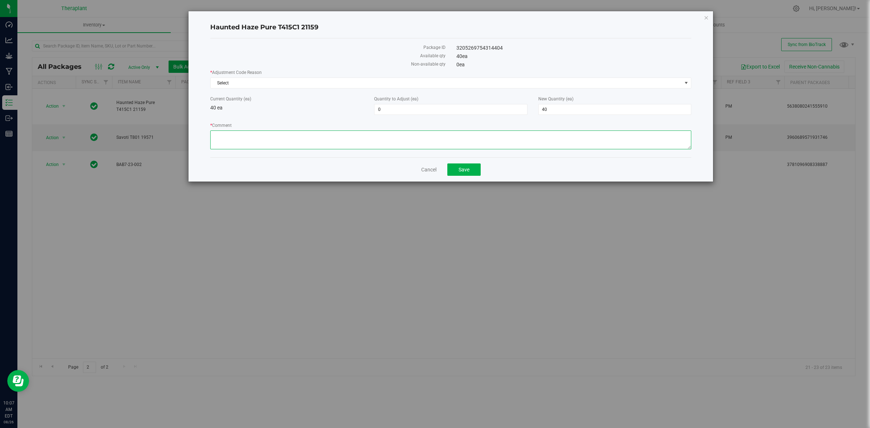
click at [461, 144] on textarea "* Comment" at bounding box center [450, 140] width 481 height 19
click at [704, 16] on icon "button" at bounding box center [706, 17] width 5 height 9
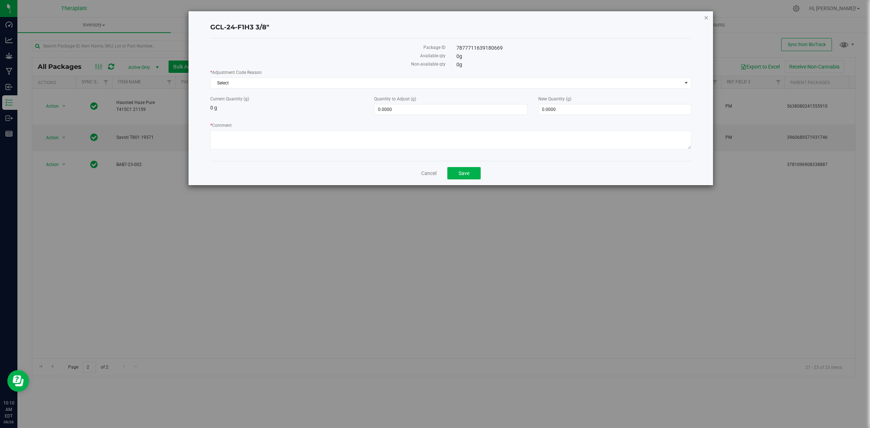
click at [706, 20] on icon "button" at bounding box center [706, 17] width 5 height 9
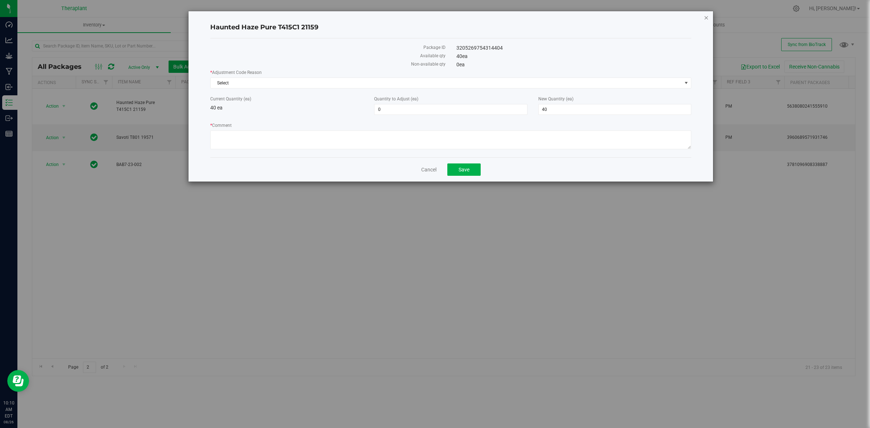
click at [706, 15] on icon "button" at bounding box center [706, 17] width 5 height 9
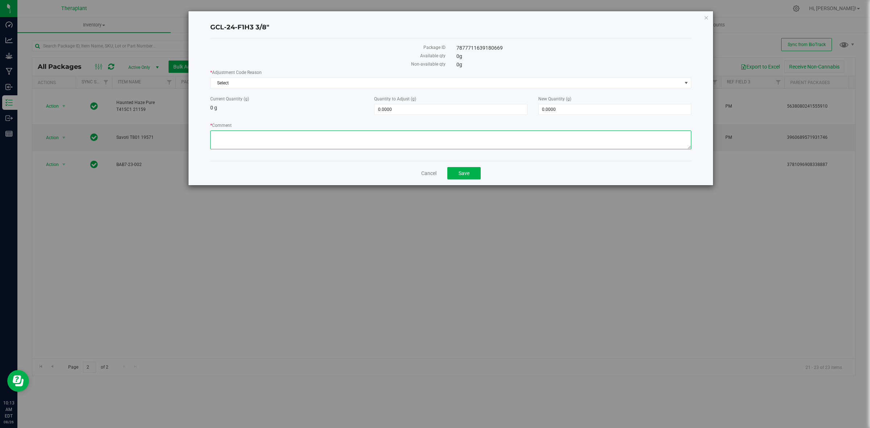
click at [412, 143] on textarea "* Comment" at bounding box center [450, 140] width 481 height 19
type textarea "t"
click at [536, 139] on textarea "* Comment" at bounding box center [450, 140] width 481 height 19
type textarea "This package was created from a package called mixed CO2 extract. The actual un…"
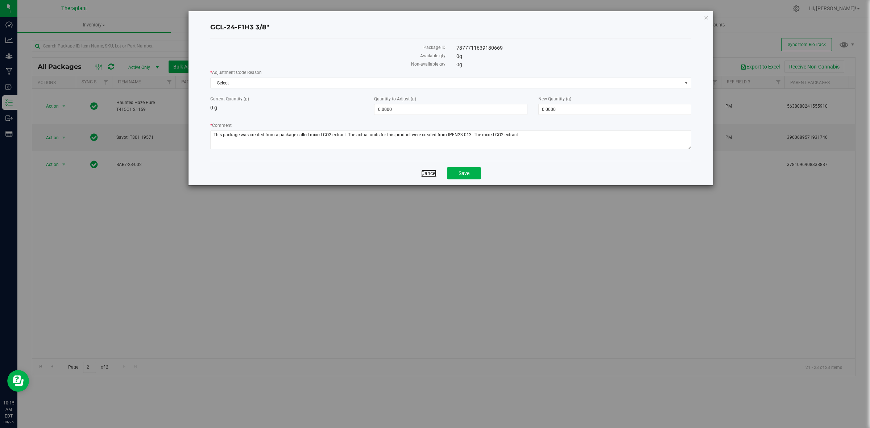
click at [435, 173] on link "Cancel" at bounding box center [428, 173] width 15 height 7
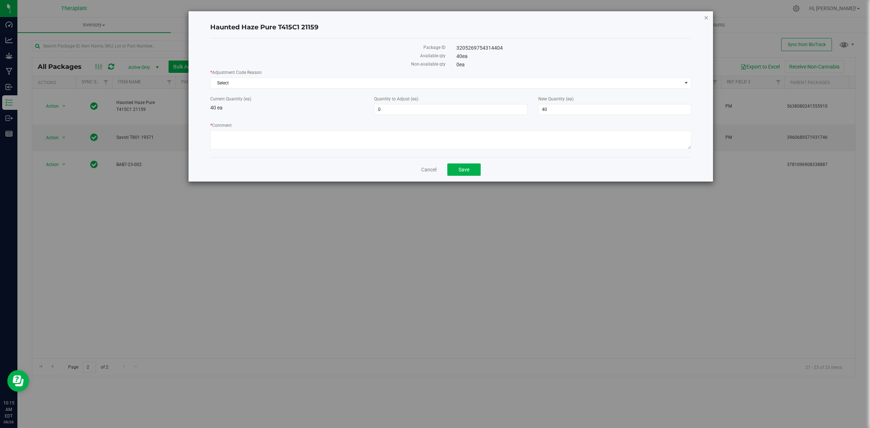
click at [704, 15] on icon "button" at bounding box center [706, 17] width 5 height 9
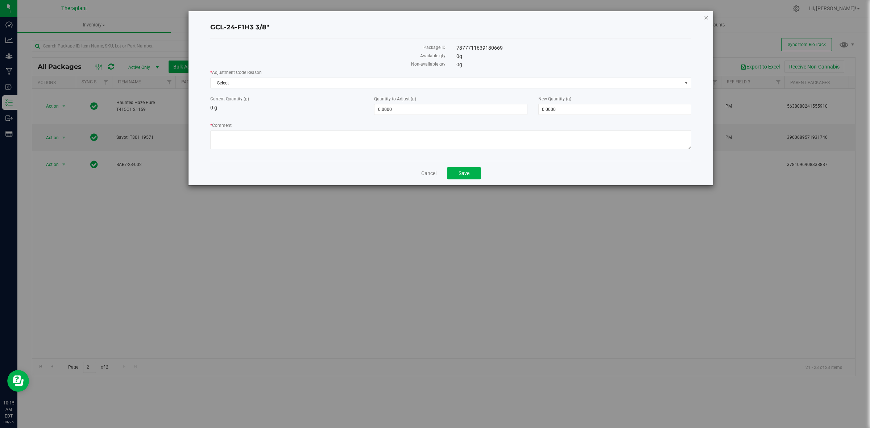
click at [706, 17] on icon "button" at bounding box center [706, 17] width 5 height 9
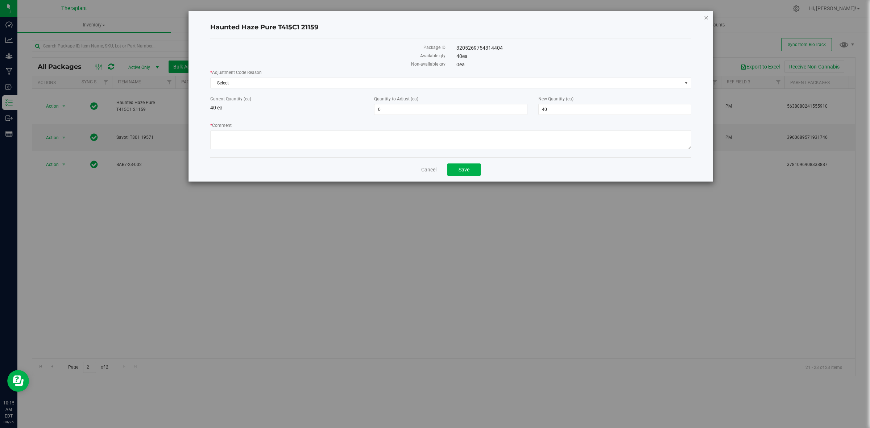
click at [705, 16] on icon "button" at bounding box center [706, 17] width 5 height 9
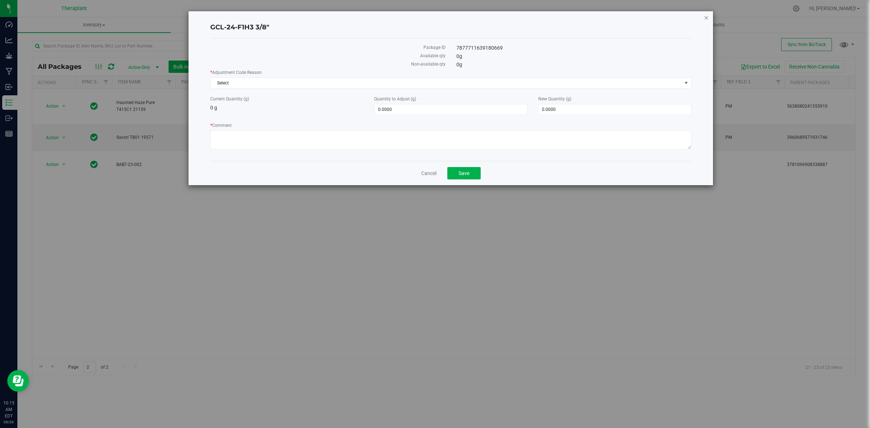
click at [705, 13] on icon "button" at bounding box center [706, 17] width 5 height 9
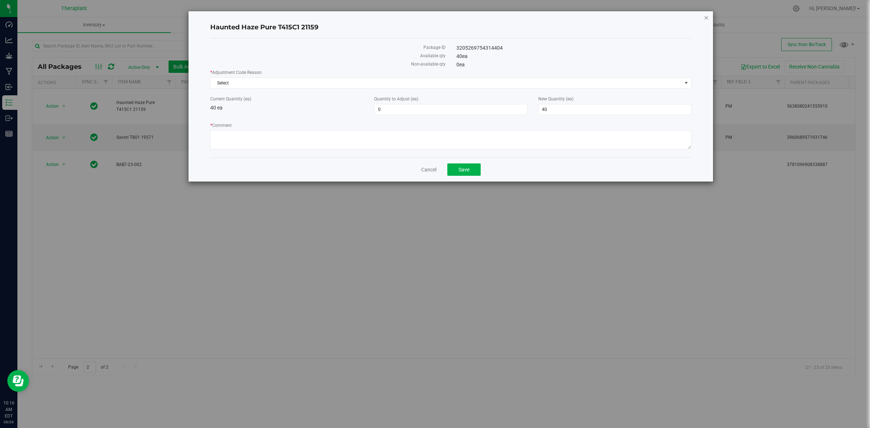
click at [707, 15] on icon "button" at bounding box center [706, 17] width 5 height 9
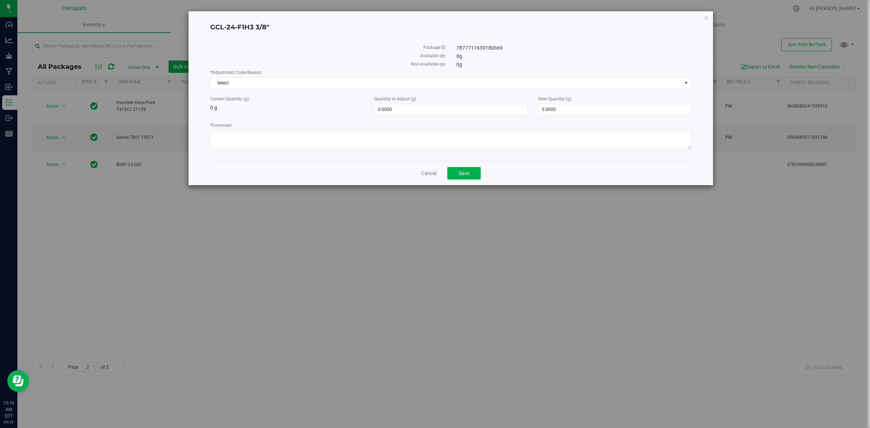
click at [707, 15] on icon "button" at bounding box center [706, 17] width 5 height 9
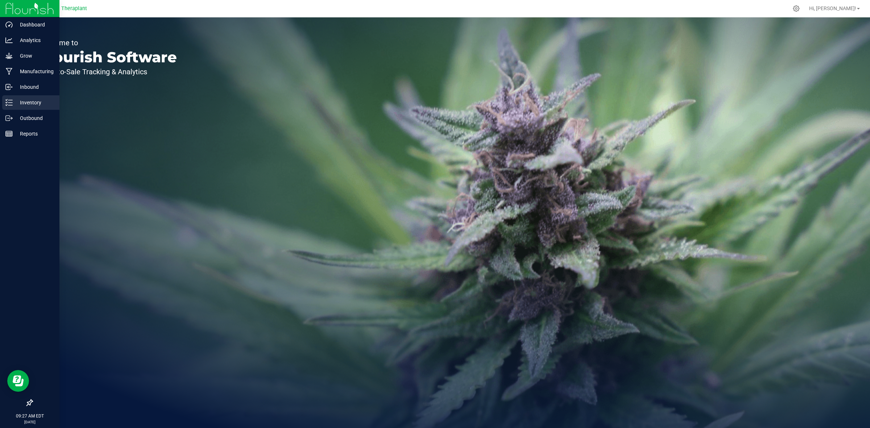
click at [14, 103] on p "Inventory" at bounding box center [35, 102] width 44 height 9
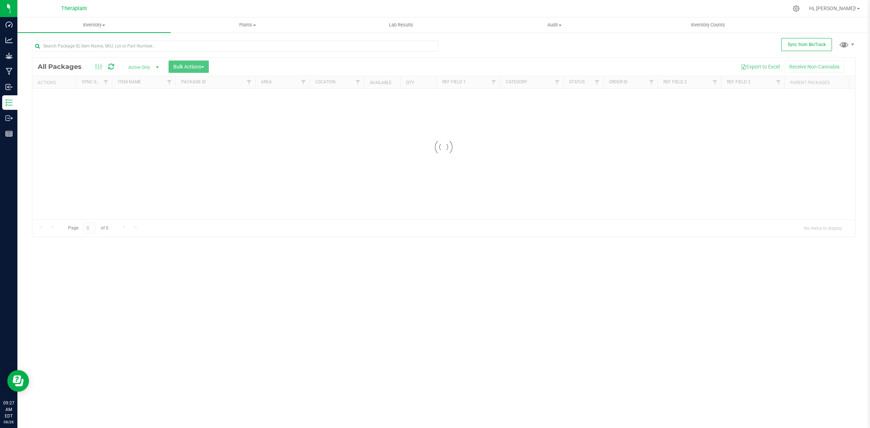
drag, startPoint x: 225, startPoint y: 83, endPoint x: 227, endPoint y: 62, distance: 20.8
click at [227, 62] on div at bounding box center [443, 147] width 823 height 179
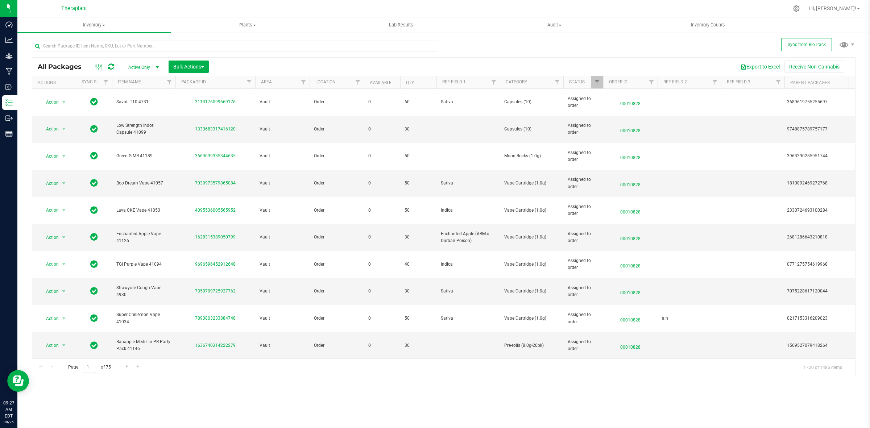
click at [143, 68] on span "Active Only" at bounding box center [142, 67] width 40 height 10
click at [139, 112] on li "All" at bounding box center [142, 112] width 39 height 11
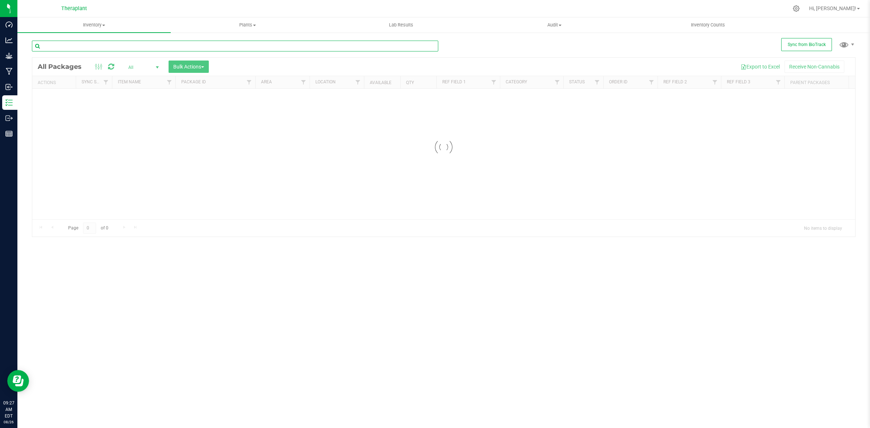
click at [144, 47] on input "text" at bounding box center [235, 46] width 407 height 11
paste input "0947245166034510"
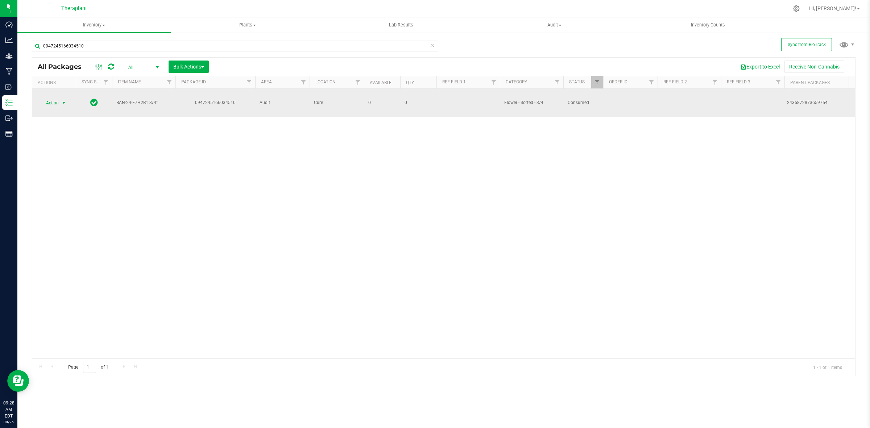
click at [56, 103] on span "Action" at bounding box center [50, 103] width 20 height 10
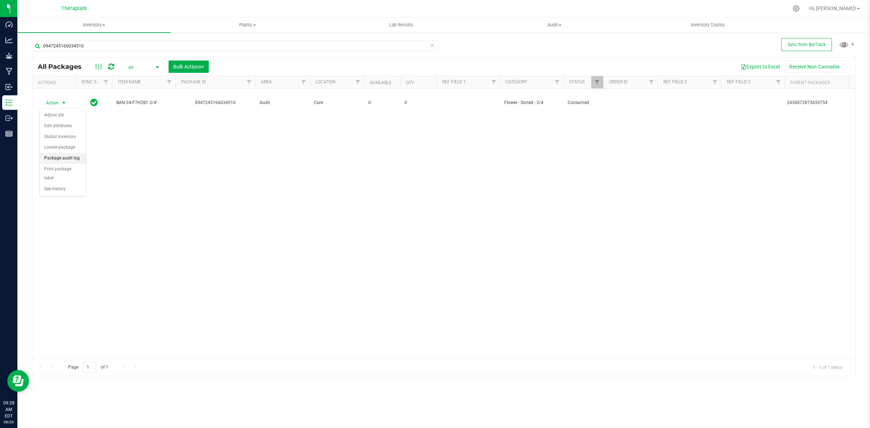
click at [66, 158] on li "Package audit log" at bounding box center [63, 158] width 46 height 11
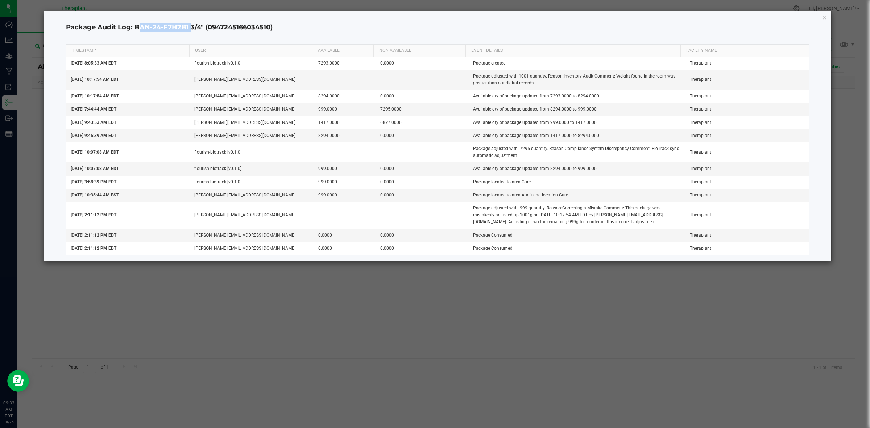
drag, startPoint x: 188, startPoint y: 26, endPoint x: 135, endPoint y: 31, distance: 53.2
click at [135, 31] on h4 "Package Audit Log: BAN-24-F7H2B1 3/4" (0947245166034510)" at bounding box center [438, 27] width 744 height 9
copy h4 "BAN-24-F7H2B1"
click at [826, 16] on icon "button" at bounding box center [825, 17] width 5 height 9
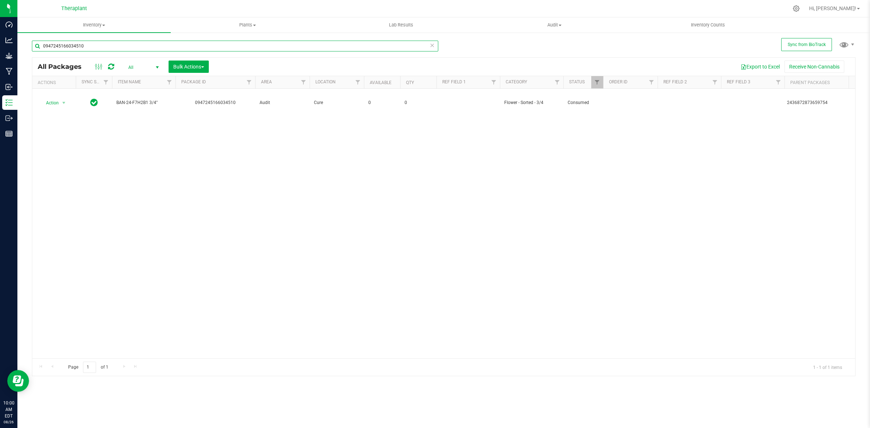
click at [322, 44] on input "0947245166034510" at bounding box center [235, 46] width 407 height 11
click at [323, 45] on input "0947245166034510" at bounding box center [235, 46] width 407 height 11
paste input "3960689571931746"
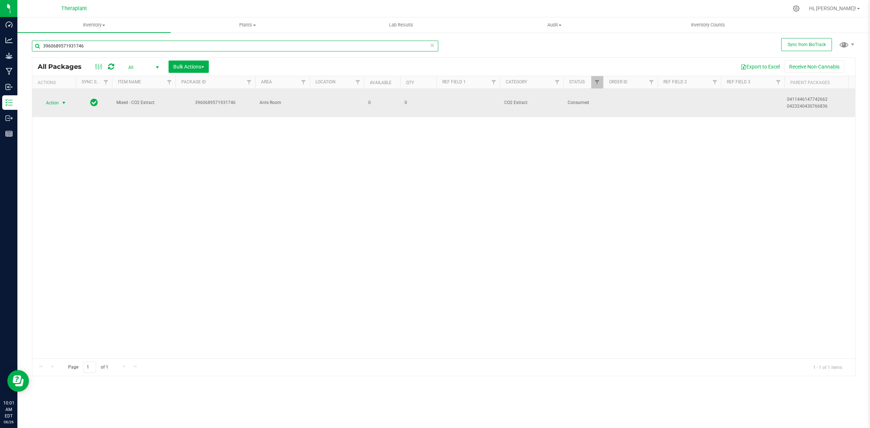
type input "3960689571931746"
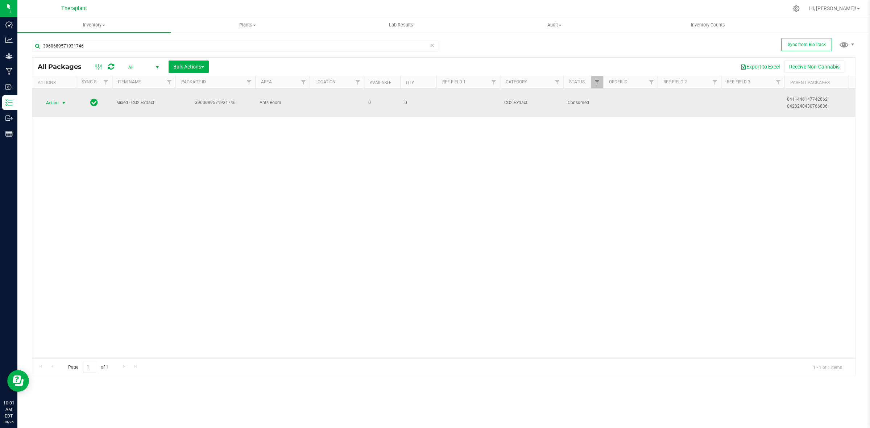
click at [63, 102] on span "select" at bounding box center [64, 103] width 6 height 6
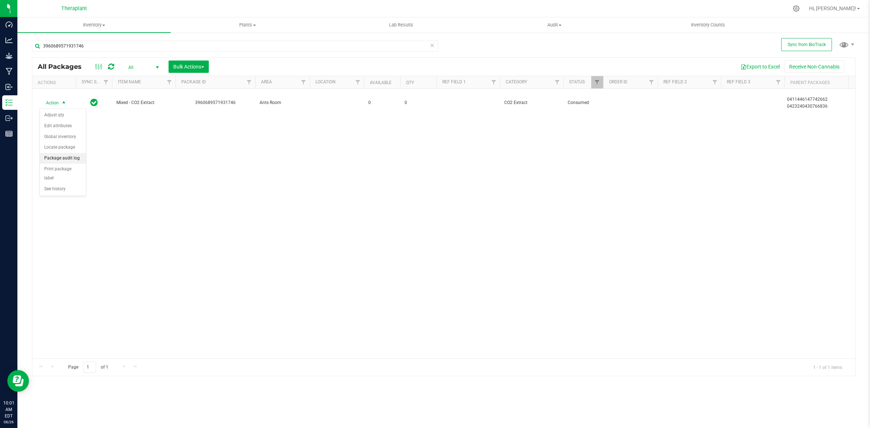
click at [58, 155] on li "Package audit log" at bounding box center [63, 158] width 46 height 11
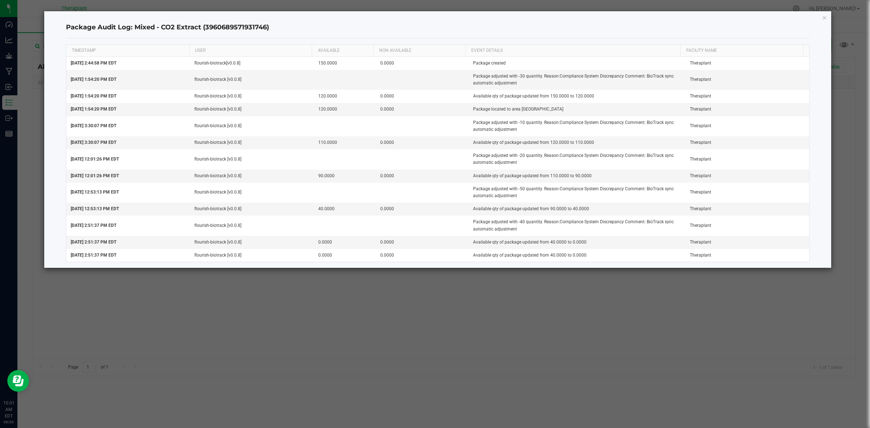
click at [240, 27] on h4 "Package Audit Log: Mixed - CO2 Extract (3960689571931746)" at bounding box center [438, 27] width 744 height 9
copy h4 "3960689571931746"
click at [822, 17] on div "Package Audit Log: Mixed - CO2 Extract (3960689571931746) TIMESTAMP USER AVAILA…" at bounding box center [438, 139] width 788 height 257
click at [824, 15] on icon "button" at bounding box center [825, 17] width 5 height 9
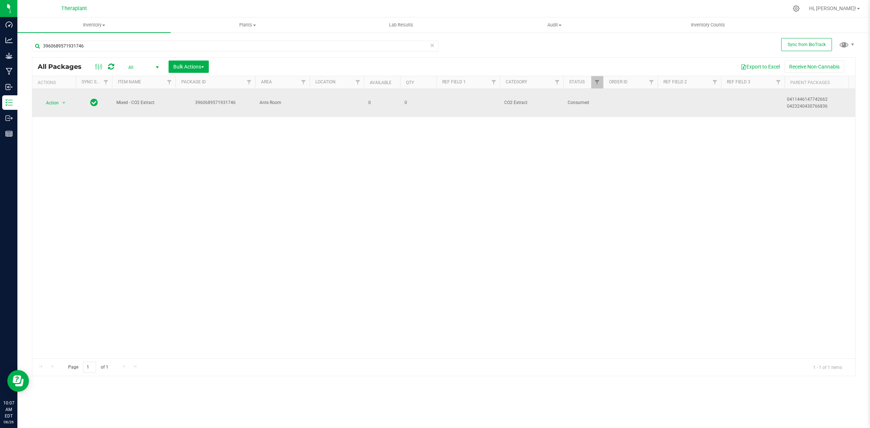
click at [807, 100] on div "0411446147742662" at bounding box center [821, 99] width 68 height 7
drag, startPoint x: 156, startPoint y: 102, endPoint x: 116, endPoint y: 104, distance: 39.6
click at [116, 104] on span "Mixed - CO2 Extract" at bounding box center [143, 102] width 55 height 7
copy span "Mixed - CO2 Extract"
click at [48, 102] on span "Action" at bounding box center [50, 103] width 20 height 10
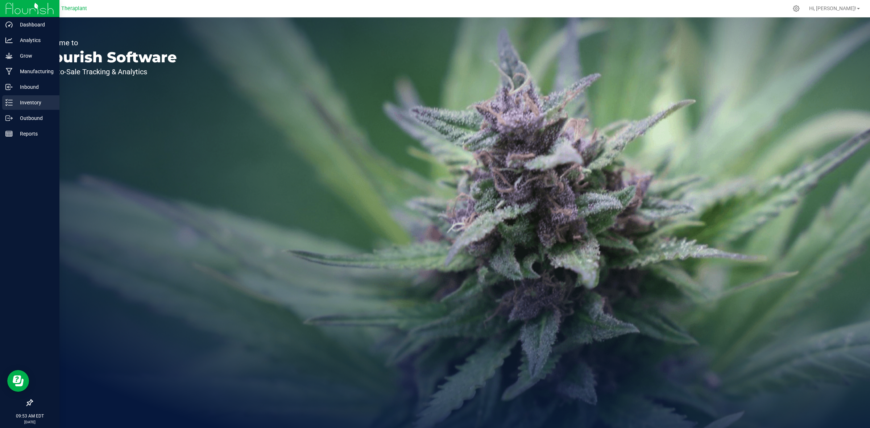
click at [22, 97] on div "Inventory" at bounding box center [30, 102] width 57 height 15
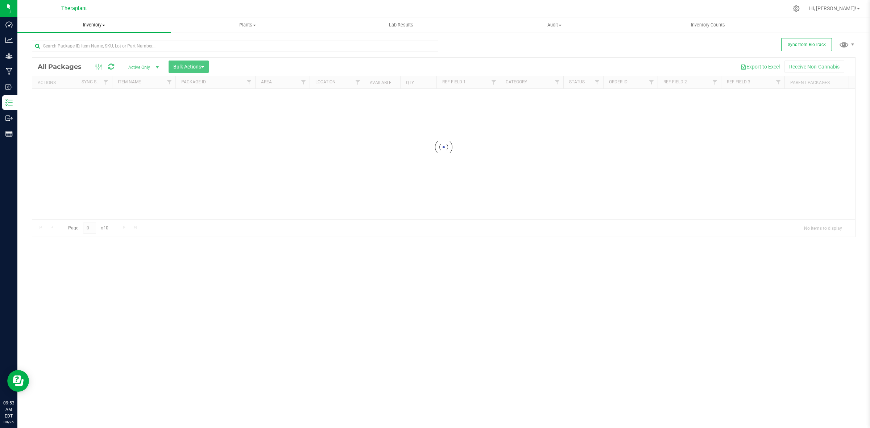
click at [102, 23] on span "Inventory" at bounding box center [93, 25] width 153 height 7
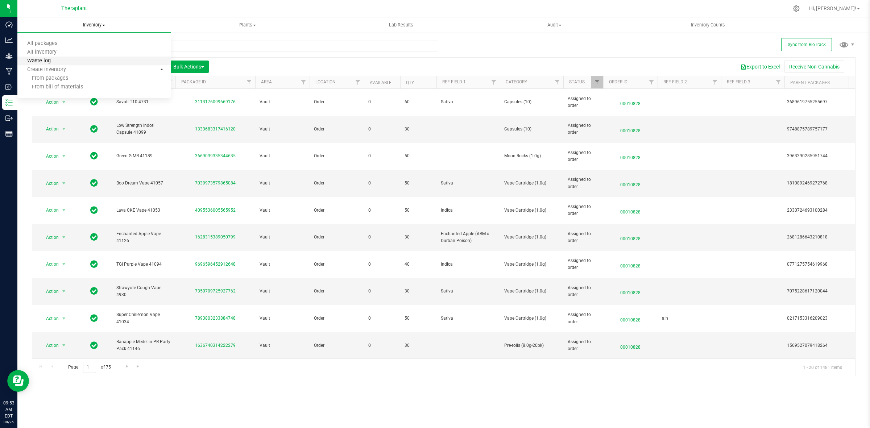
click at [46, 59] on span "Waste log" at bounding box center [38, 61] width 43 height 6
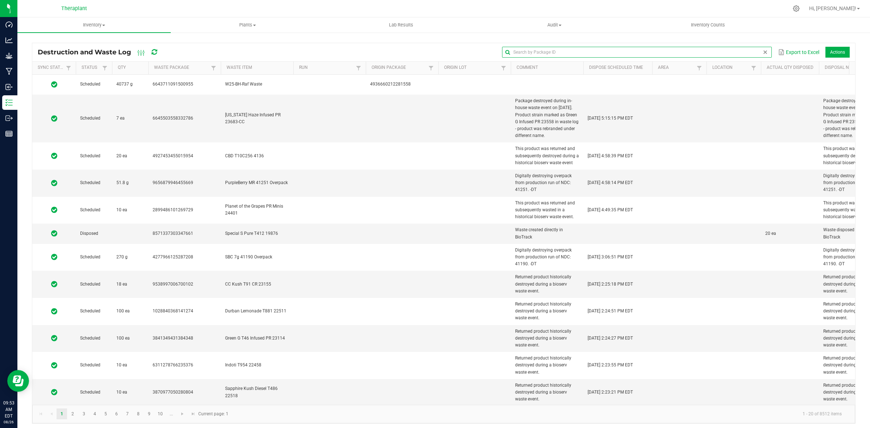
click at [746, 53] on input "text" at bounding box center [637, 52] width 270 height 11
type input "19571"
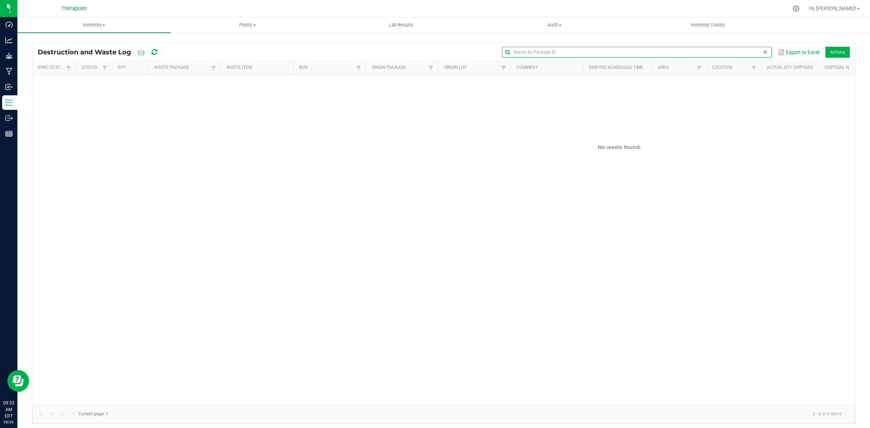
click at [764, 52] on span at bounding box center [766, 52] width 6 height 6
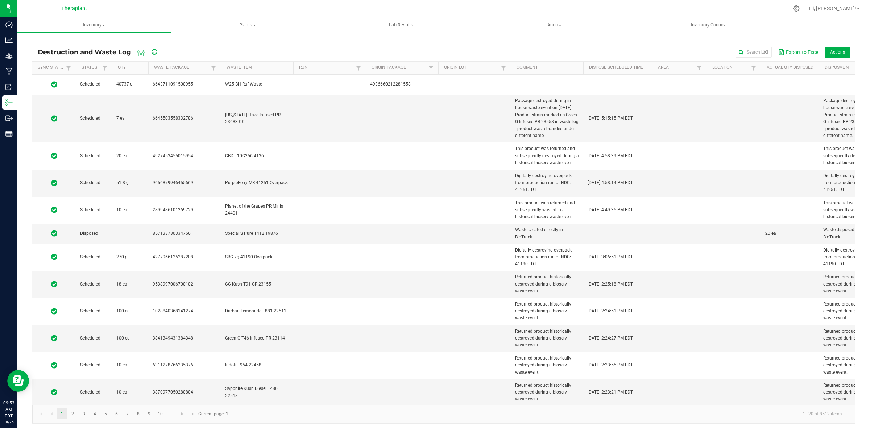
click at [798, 53] on button "Export to Excel" at bounding box center [799, 52] width 45 height 12
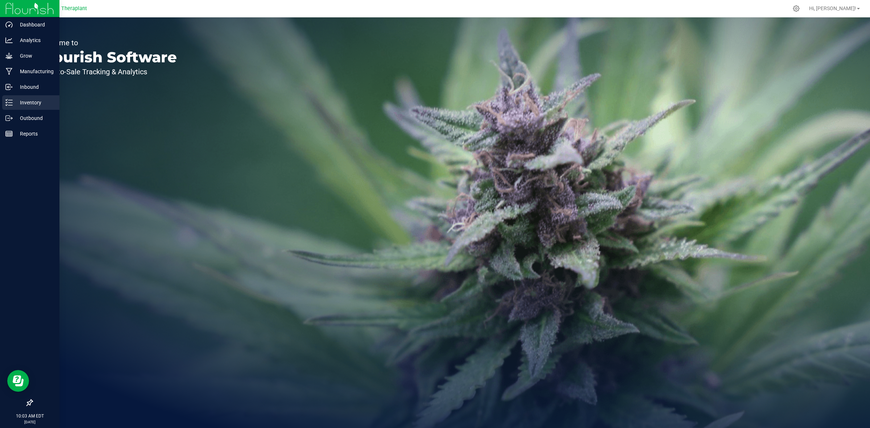
click at [26, 100] on p "Inventory" at bounding box center [35, 102] width 44 height 9
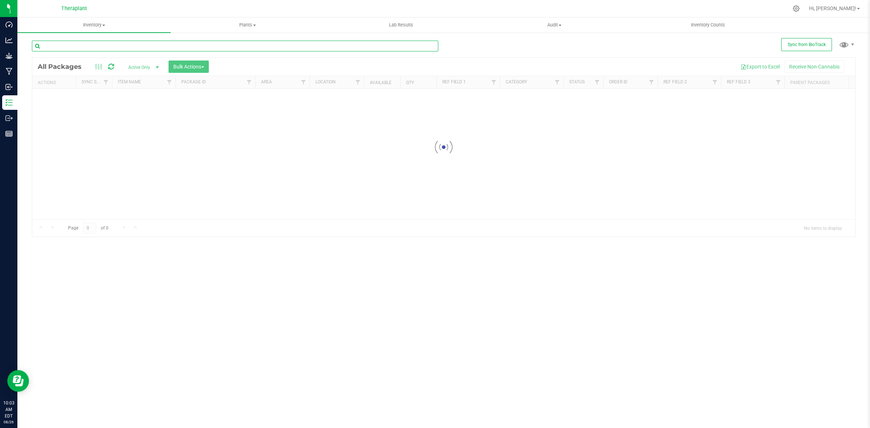
click at [266, 49] on input "text" at bounding box center [235, 46] width 407 height 11
paste input "IPEN23-013"
type input "IPEN23-013"
click at [287, 47] on input "IPEN23-013" at bounding box center [235, 46] width 407 height 11
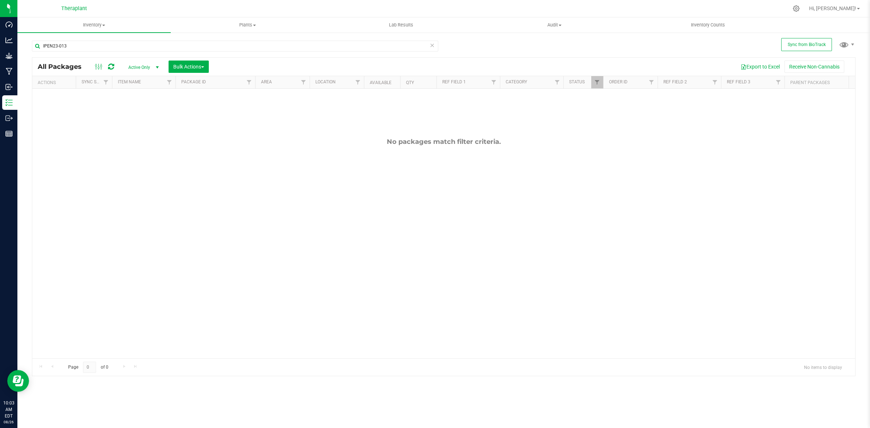
click at [139, 62] on div "Active Only Active Only Lab Samples Locked All External Internal Bulk Actions A…" at bounding box center [168, 67] width 92 height 12
click at [135, 64] on span "Active Only" at bounding box center [142, 67] width 40 height 10
click at [139, 110] on li "All" at bounding box center [142, 112] width 39 height 11
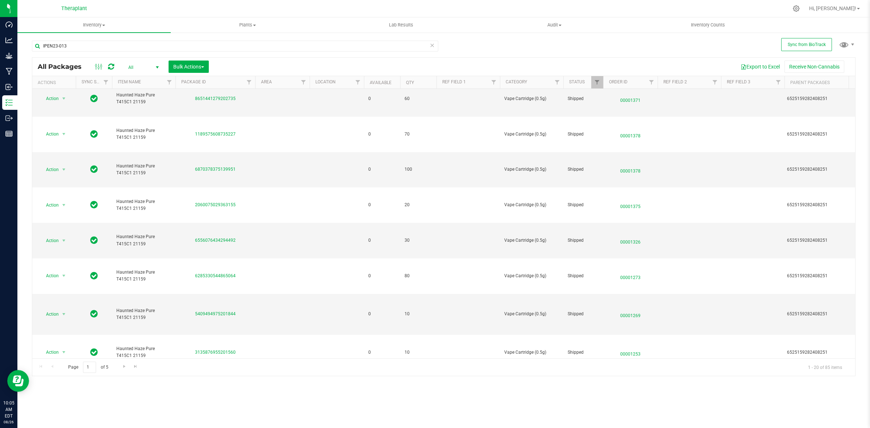
scroll to position [453, 0]
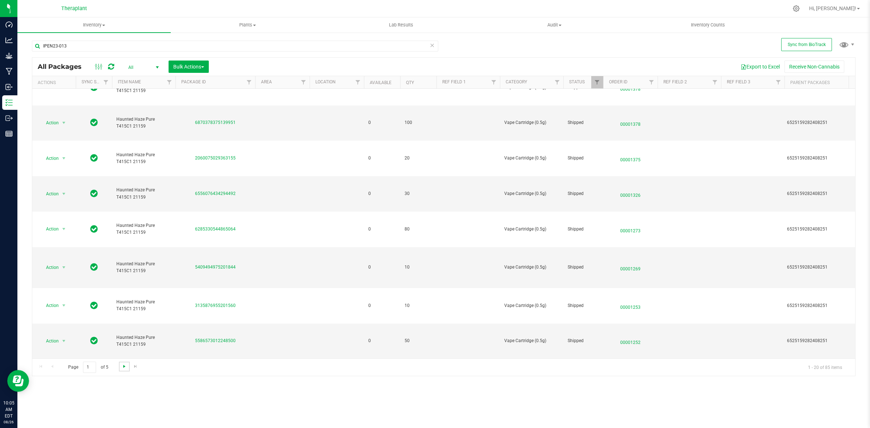
click at [126, 369] on span "Go to the next page" at bounding box center [125, 367] width 6 height 6
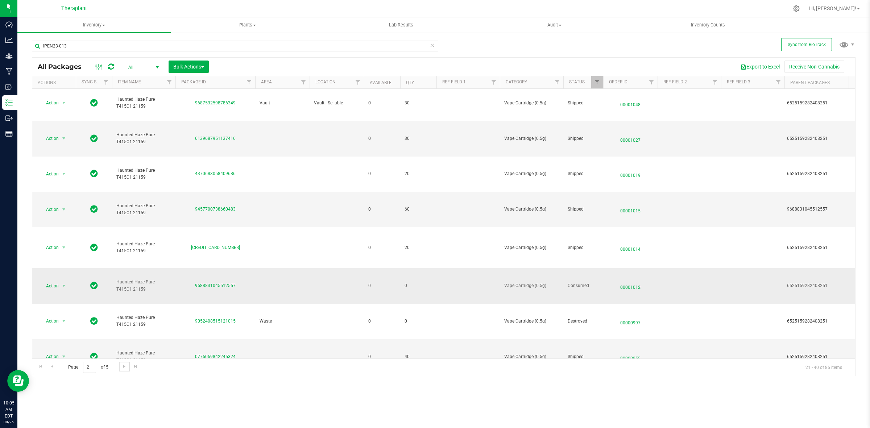
scroll to position [447, 0]
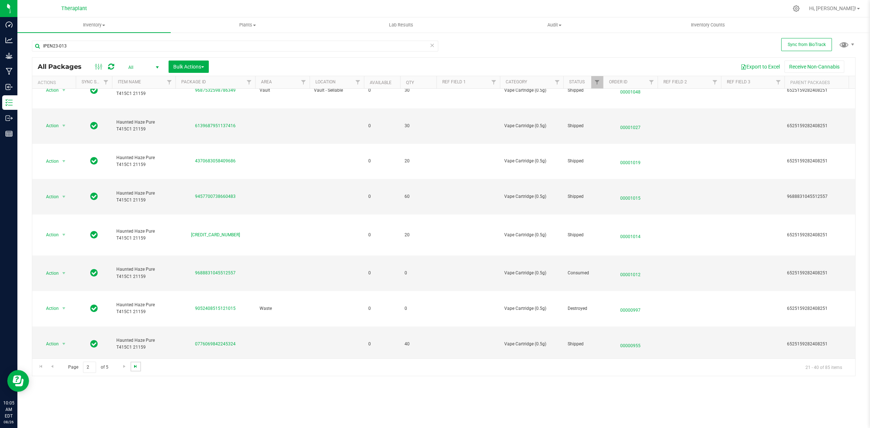
click at [135, 365] on span "Go to the last page" at bounding box center [136, 367] width 6 height 6
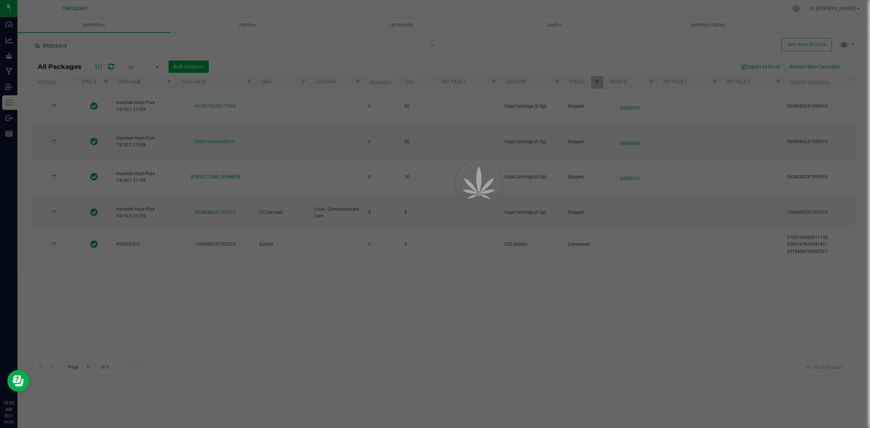
scroll to position [0, 0]
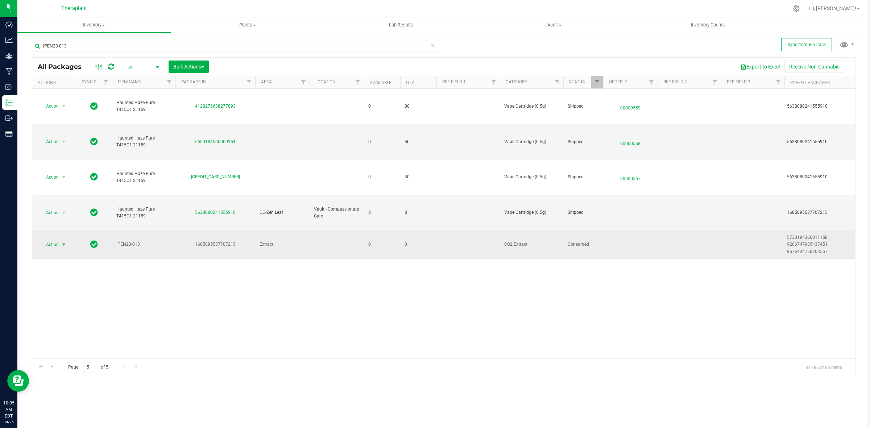
click at [59, 245] on span "Action" at bounding box center [50, 245] width 20 height 10
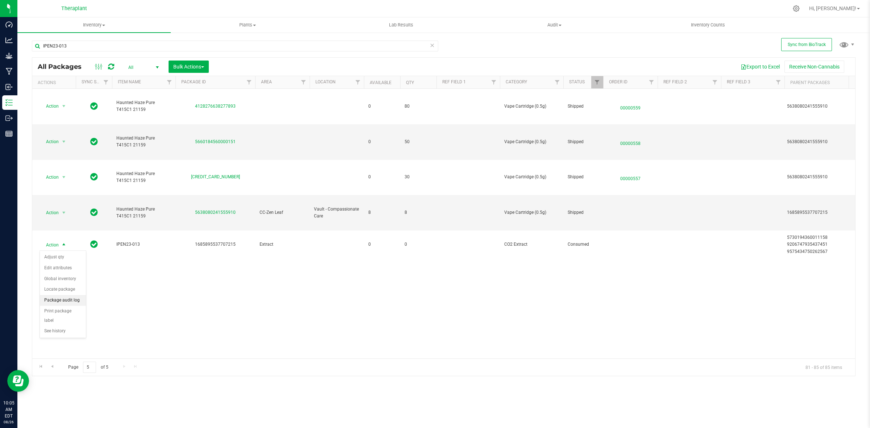
click at [65, 300] on li "Package audit log" at bounding box center [63, 300] width 46 height 11
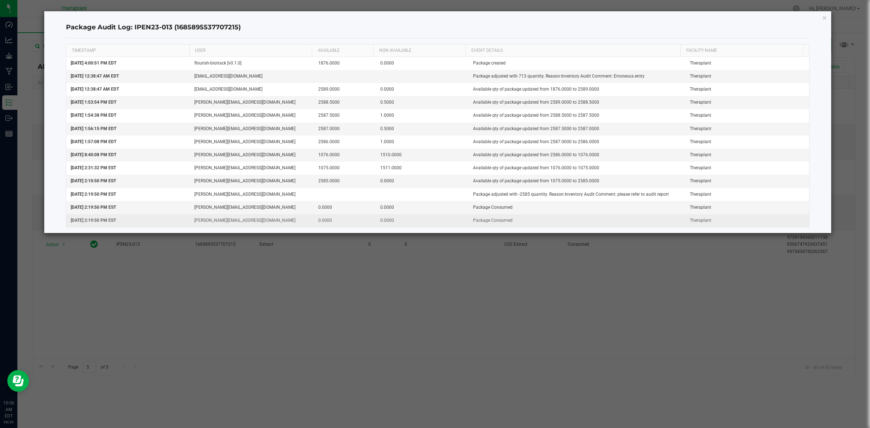
drag, startPoint x: 64, startPoint y: 299, endPoint x: 563, endPoint y: 222, distance: 504.9
click at [563, 222] on td "Package Consumed" at bounding box center [577, 220] width 217 height 13
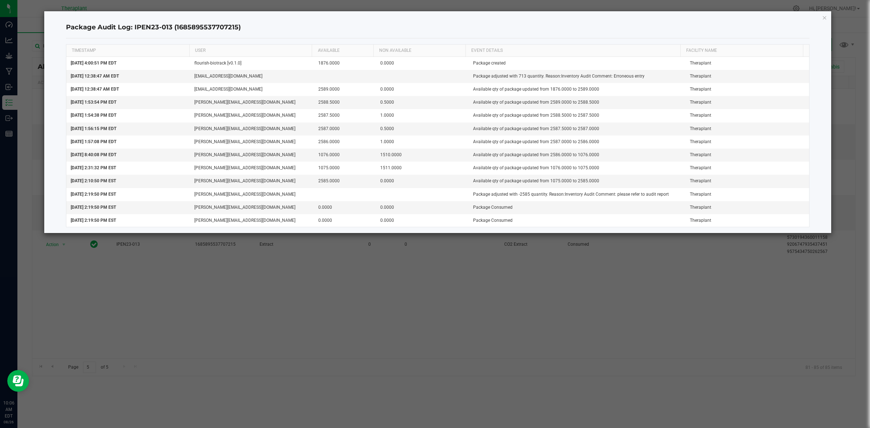
click at [560, 230] on div "TIMESTAMP USER AVAILABLE NON AVAILABLE EVENT DETAILS Facility Name [DATE] 4:00:…" at bounding box center [438, 135] width 744 height 195
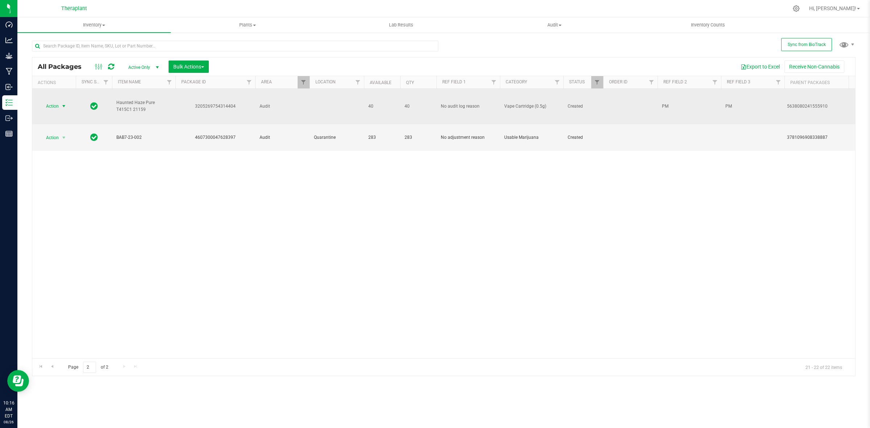
click at [55, 106] on span "Action" at bounding box center [50, 106] width 20 height 10
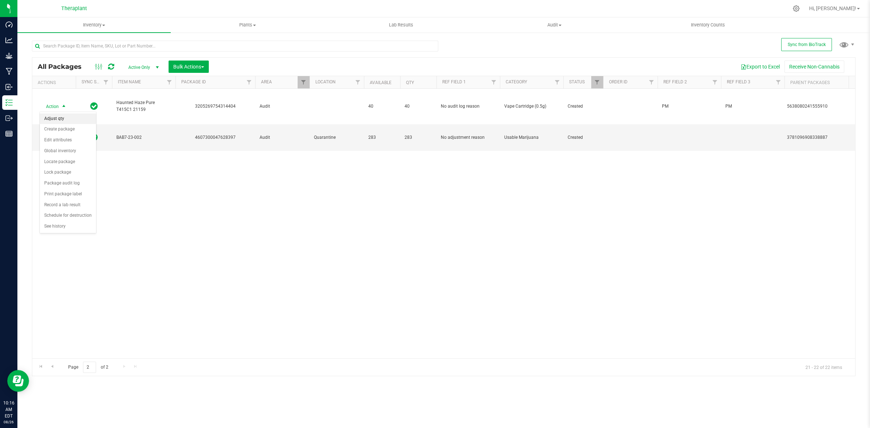
click at [65, 120] on li "Adjust qty" at bounding box center [68, 119] width 56 height 11
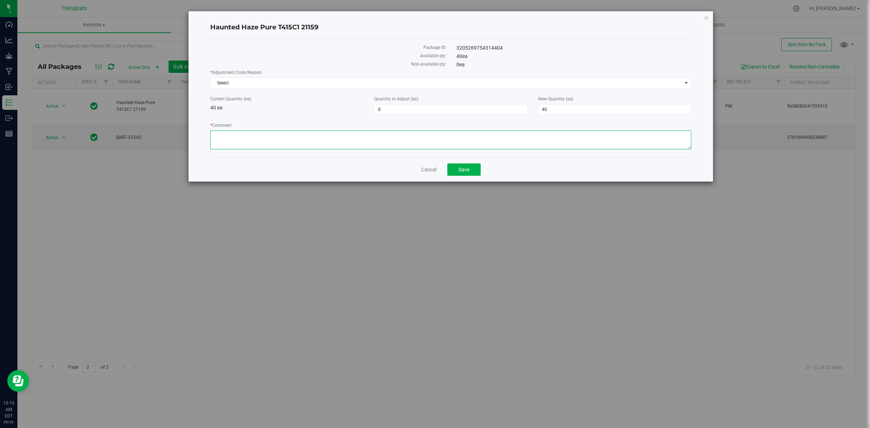
click at [532, 140] on textarea "* Comment" at bounding box center [450, 140] width 481 height 19
click at [545, 115] on span "40 40" at bounding box center [615, 109] width 153 height 11
click at [550, 110] on span "40 40" at bounding box center [615, 109] width 153 height 11
click at [550, 110] on input "40" at bounding box center [615, 109] width 152 height 10
type input "0"
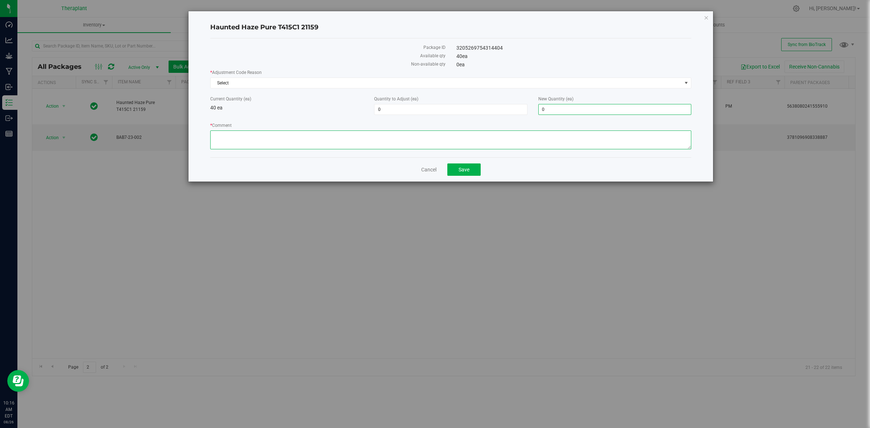
type input "-40"
type input "0"
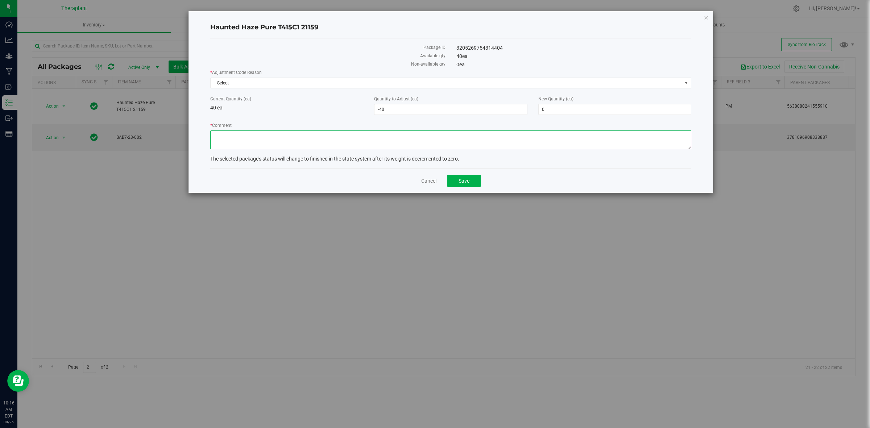
drag, startPoint x: 395, startPoint y: 140, endPoint x: 453, endPoint y: 135, distance: 57.5
click at [396, 139] on textarea "* Comment" at bounding box center [450, 140] width 481 height 19
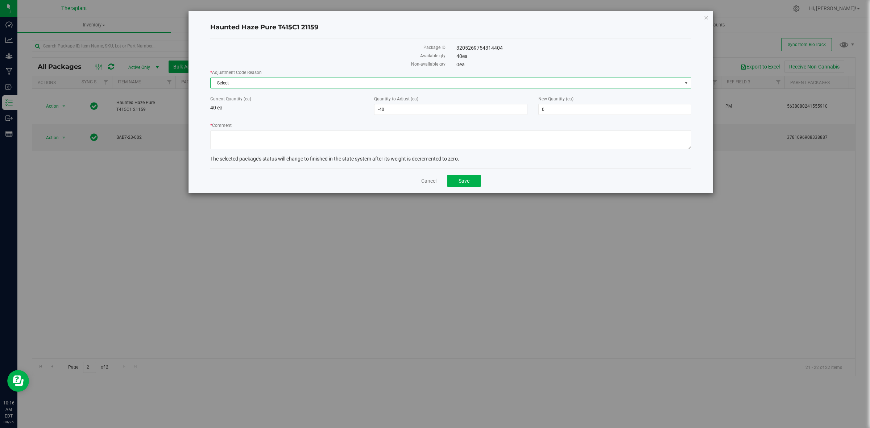
click at [449, 83] on span "Select" at bounding box center [447, 83] width 472 height 10
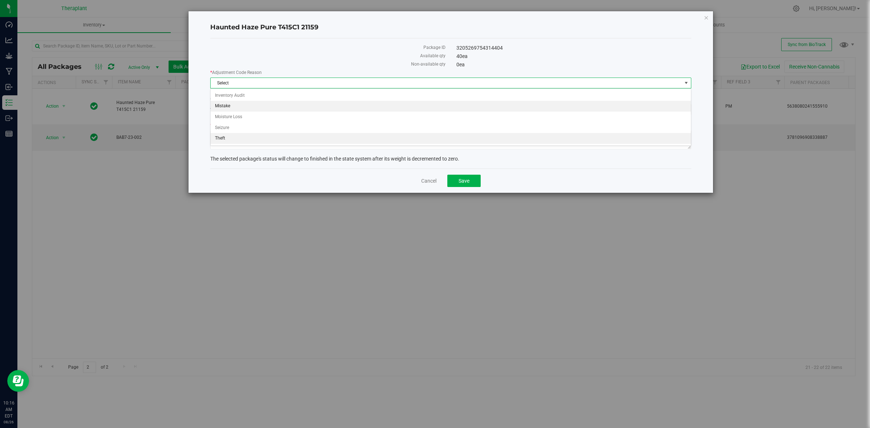
drag, startPoint x: 236, startPoint y: 107, endPoint x: 240, endPoint y: 103, distance: 6.2
click at [239, 104] on li "Mistake" at bounding box center [451, 106] width 480 height 11
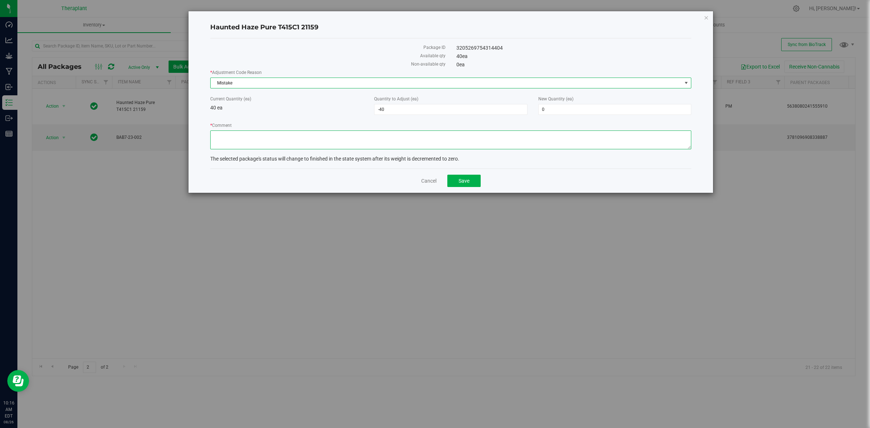
click at [305, 138] on textarea "* Comment" at bounding box center [450, 140] width 481 height 19
click at [316, 133] on textarea "* Comment" at bounding box center [450, 140] width 481 height 19
click at [354, 132] on textarea "* Comment" at bounding box center [450, 140] width 481 height 19
click at [445, 135] on textarea "* Comment" at bounding box center [450, 140] width 481 height 19
click at [450, 136] on textarea "* Comment" at bounding box center [450, 140] width 481 height 19
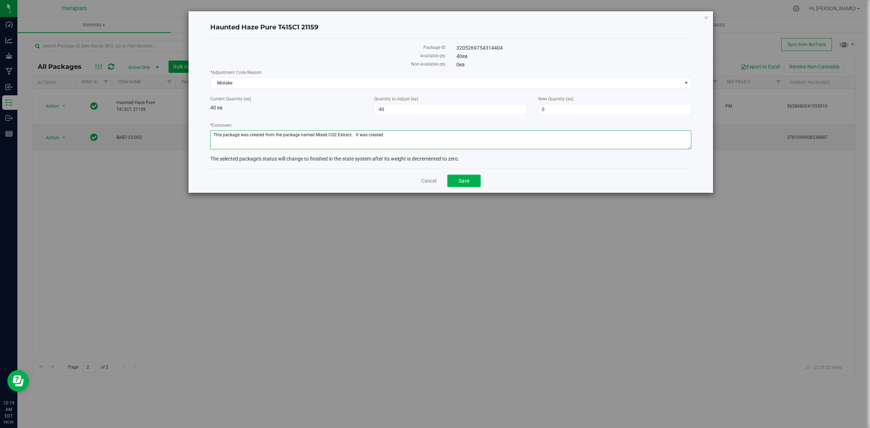
click at [398, 135] on textarea "* Comment" at bounding box center [450, 140] width 481 height 19
click at [551, 137] on textarea "* Comment" at bounding box center [450, 140] width 481 height 19
click at [653, 137] on textarea "* Comment" at bounding box center [450, 140] width 481 height 19
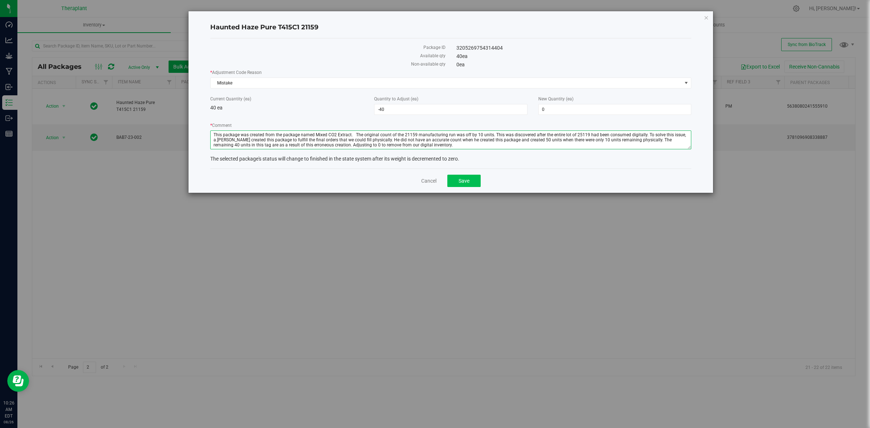
type textarea "This package was created from the package named Mixed CO2 Extract. The original…"
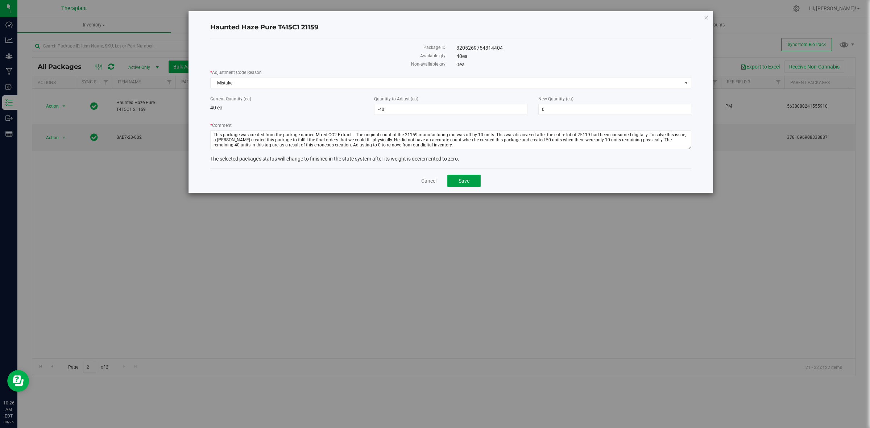
click at [470, 184] on button "Save" at bounding box center [464, 181] width 33 height 12
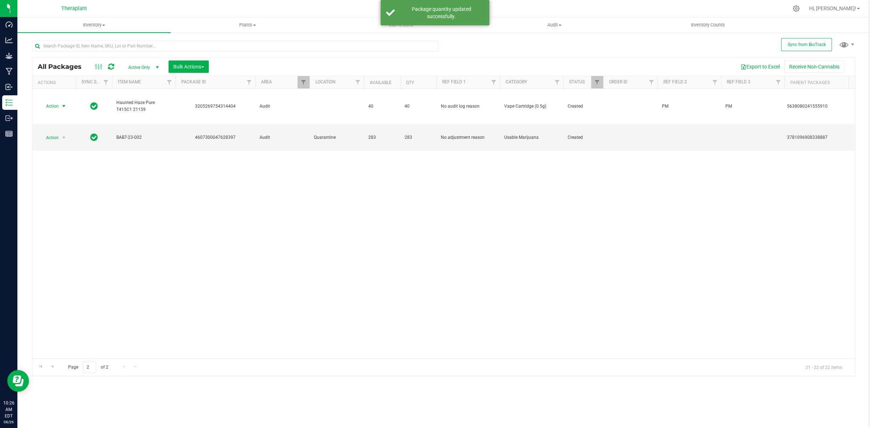
click at [110, 65] on icon at bounding box center [111, 66] width 6 height 7
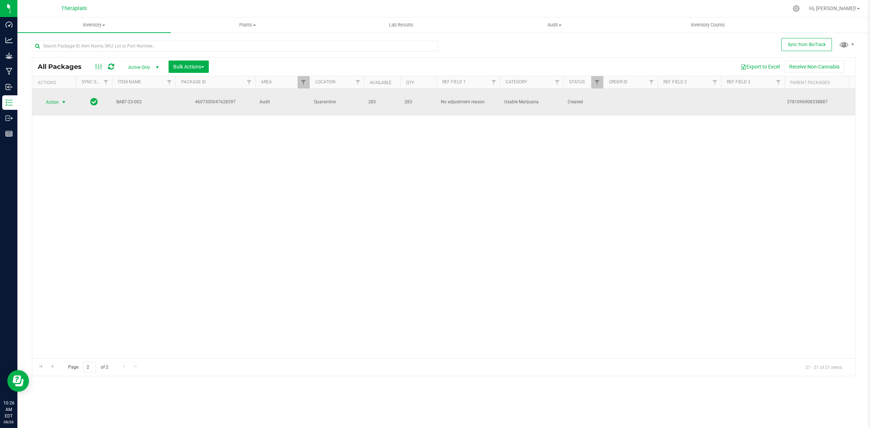
click at [56, 102] on span "Action" at bounding box center [50, 102] width 20 height 10
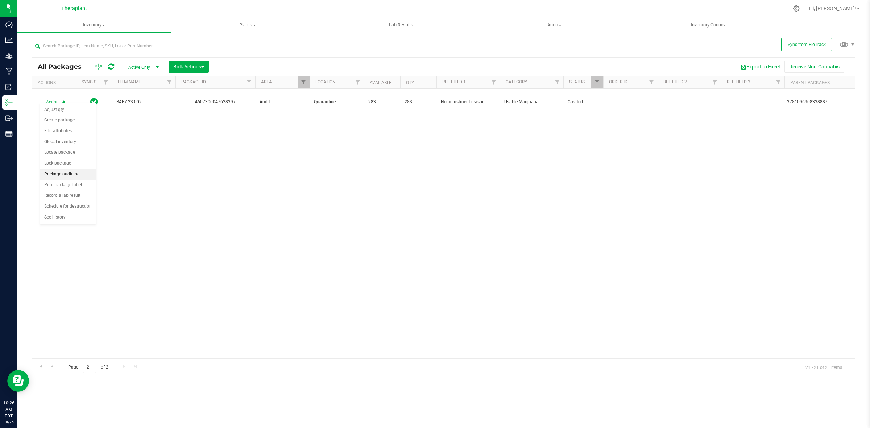
click at [59, 173] on li "Package audit log" at bounding box center [68, 174] width 56 height 11
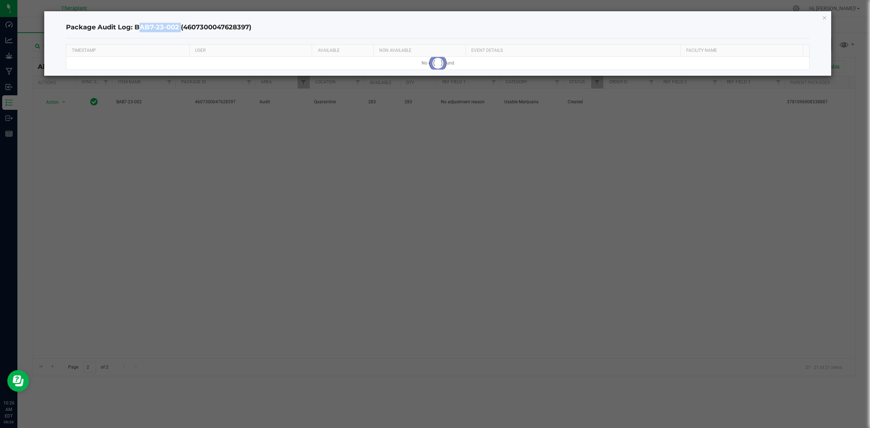
drag, startPoint x: 177, startPoint y: 26, endPoint x: 136, endPoint y: 28, distance: 40.7
click at [136, 28] on h4 "Package Audit Log: BAB7-23-002 (4607300047628397)" at bounding box center [438, 27] width 744 height 9
copy h4 "BAB7-23-002"
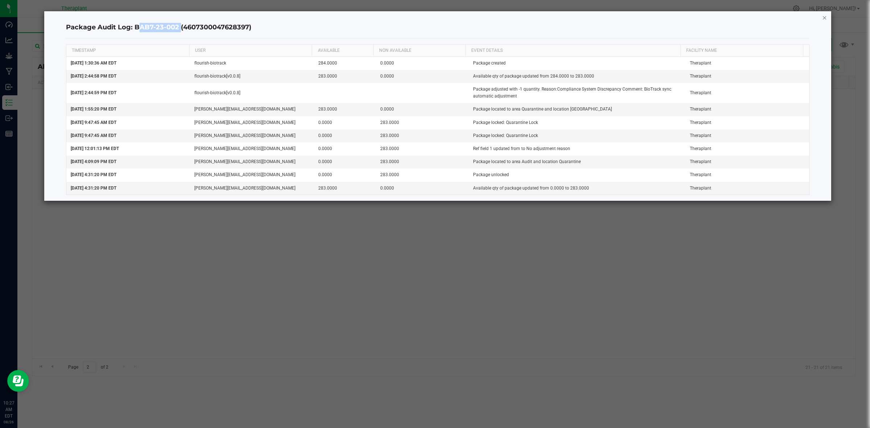
click at [825, 18] on icon "button" at bounding box center [825, 17] width 5 height 9
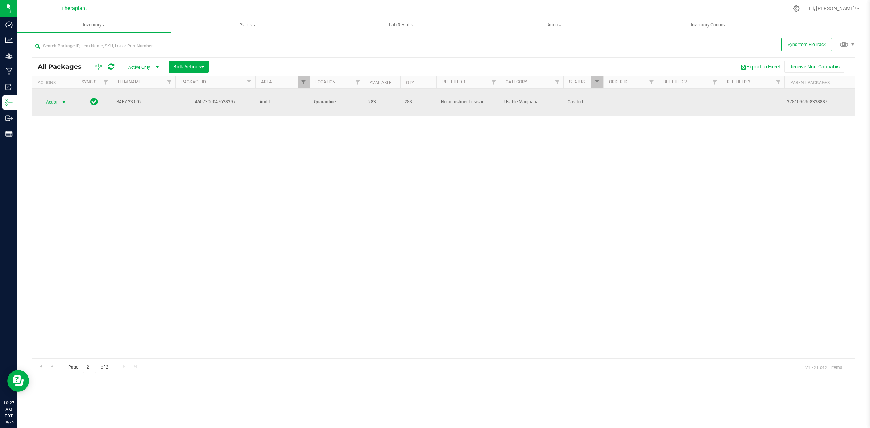
click at [59, 97] on span "select" at bounding box center [63, 102] width 9 height 10
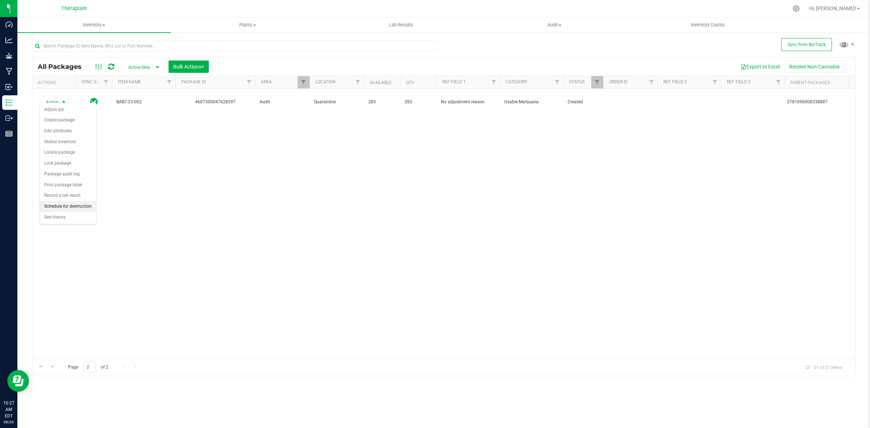
click at [77, 207] on li "Schedule for destruction" at bounding box center [68, 206] width 56 height 11
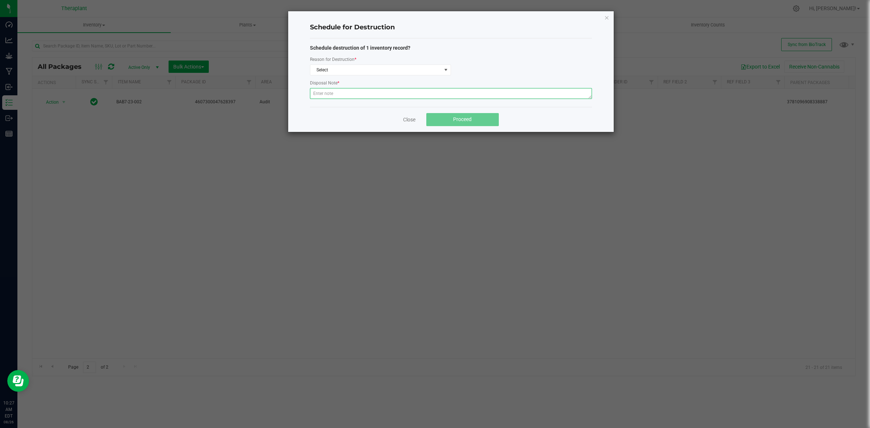
click at [402, 93] on textarea at bounding box center [451, 93] width 282 height 11
type textarea "Destroyed during a historical bioserv waste event"
click at [381, 71] on span "Select" at bounding box center [375, 70] width 131 height 10
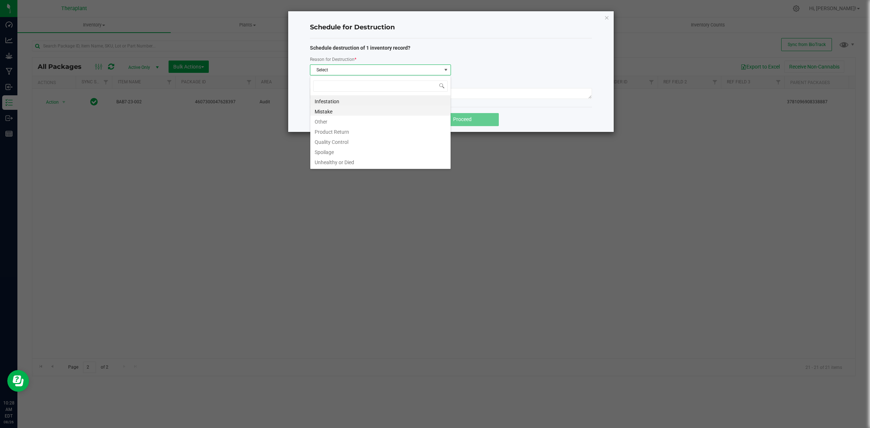
scroll to position [11, 141]
click at [328, 126] on li "Product Return" at bounding box center [380, 131] width 140 height 10
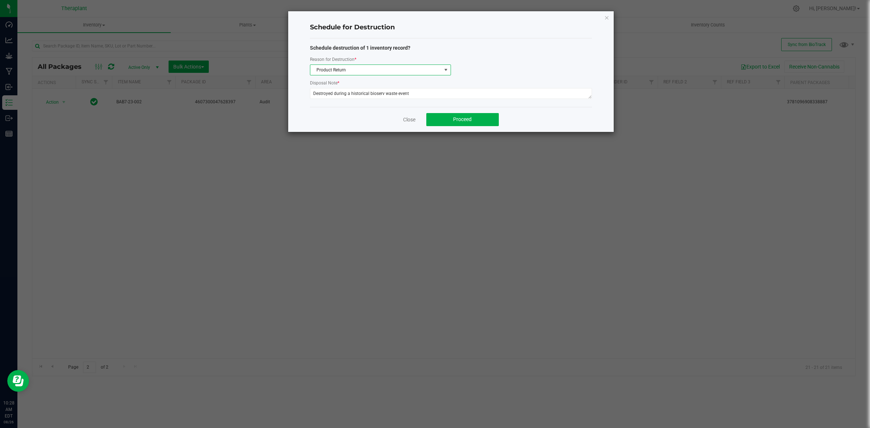
click at [337, 71] on span "Product Return" at bounding box center [375, 70] width 131 height 10
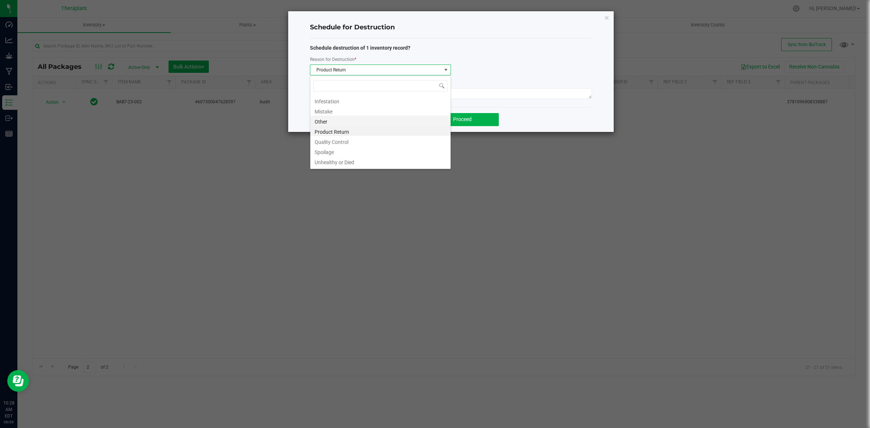
click at [329, 121] on li "Other" at bounding box center [380, 121] width 140 height 10
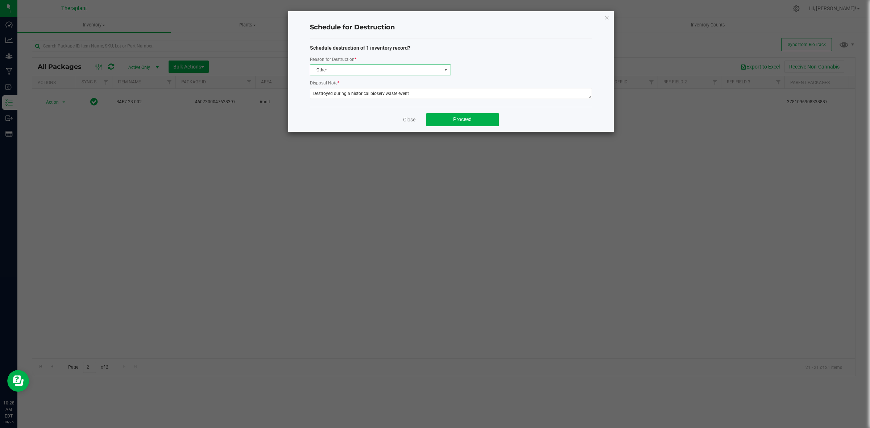
click at [421, 71] on span "Other" at bounding box center [375, 70] width 131 height 10
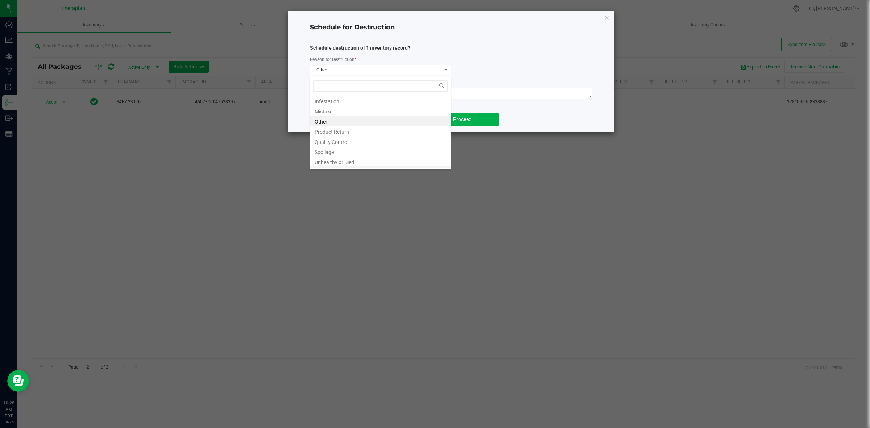
scroll to position [8, 0]
click at [359, 162] on li "Waste" at bounding box center [380, 163] width 140 height 10
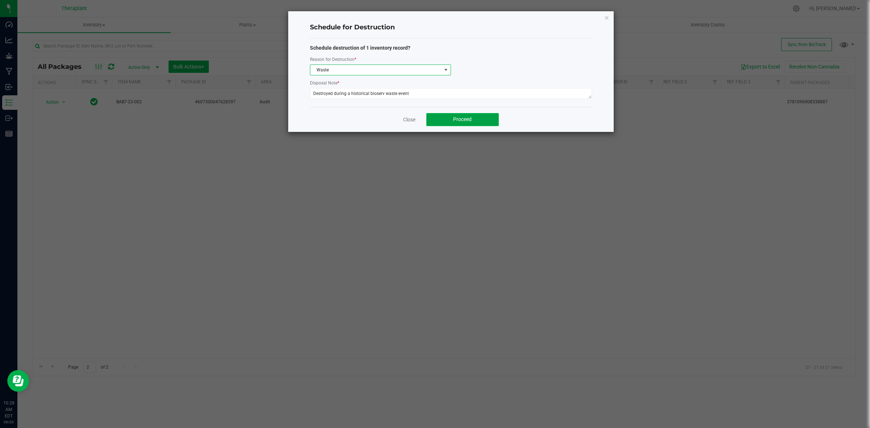
click at [450, 122] on button "Proceed" at bounding box center [463, 119] width 73 height 13
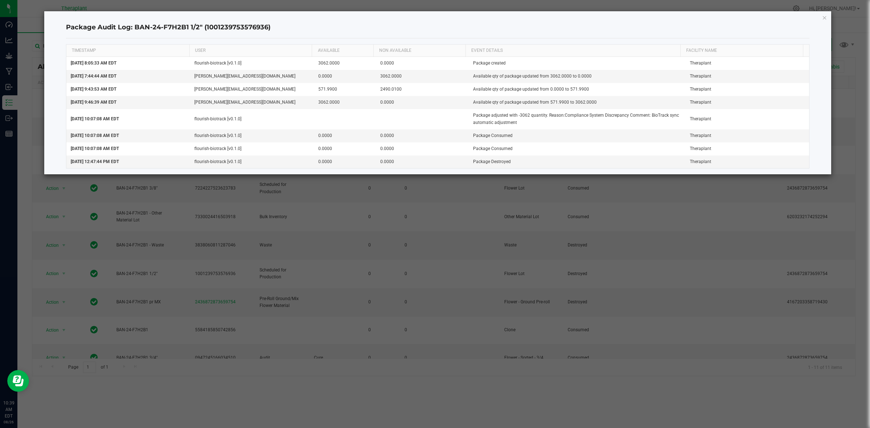
click at [824, 12] on div "Package Audit Log: BAN-24-F7H2B1 1/2" (1001239753576936) TIMESTAMP USER AVAILAB…" at bounding box center [438, 92] width 788 height 163
click at [824, 16] on icon "button" at bounding box center [825, 17] width 5 height 9
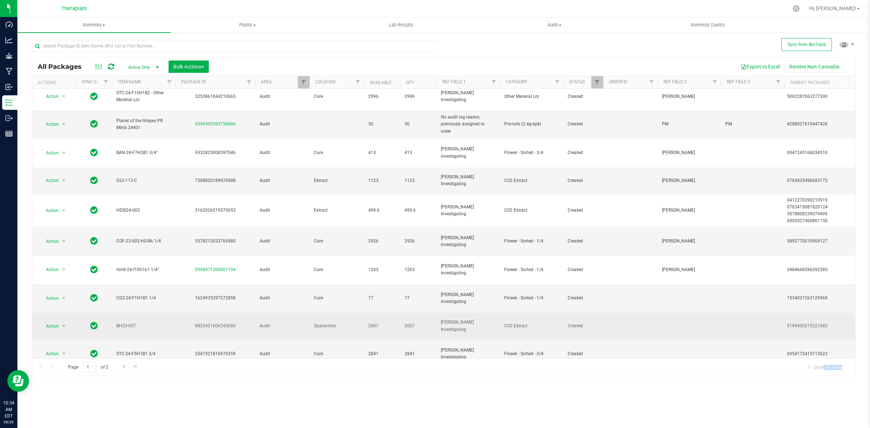
scroll to position [211, 0]
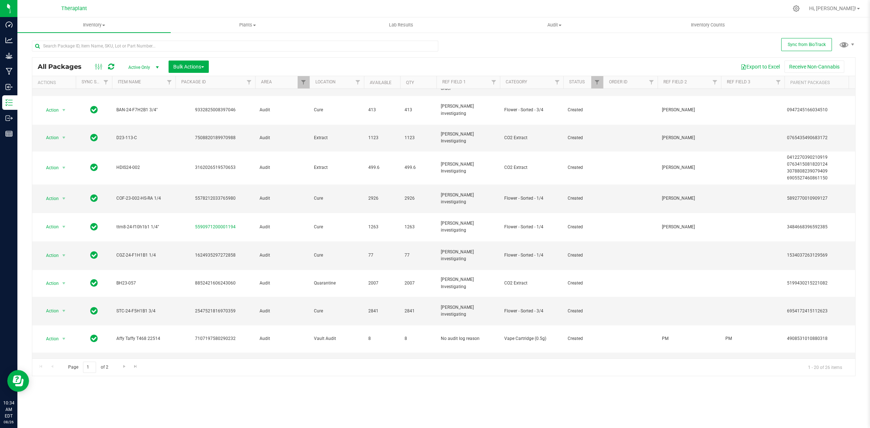
click at [221, 419] on div "2683698219571100" at bounding box center [215, 422] width 82 height 7
copy div "2683698219571100"
click at [804, 419] on div "9775364072173425" at bounding box center [821, 422] width 68 height 7
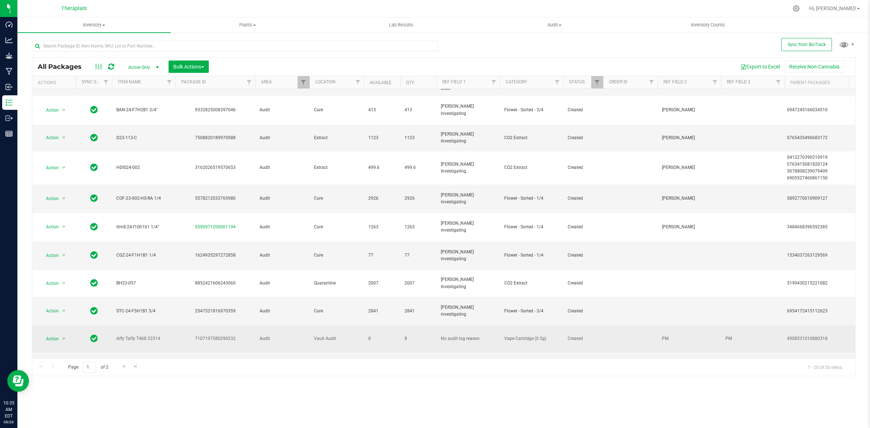
copy div "9775364072173425"
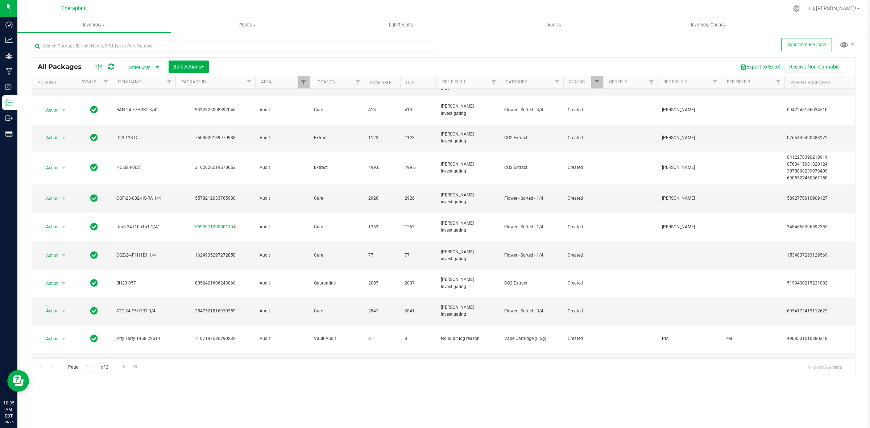
click at [830, 419] on div "9775364072173425" at bounding box center [821, 422] width 68 height 7
click at [806, 419] on div "9775364072173425" at bounding box center [821, 422] width 68 height 7
copy div "9775364072173425"
click at [61, 420] on span "select" at bounding box center [64, 423] width 6 height 6
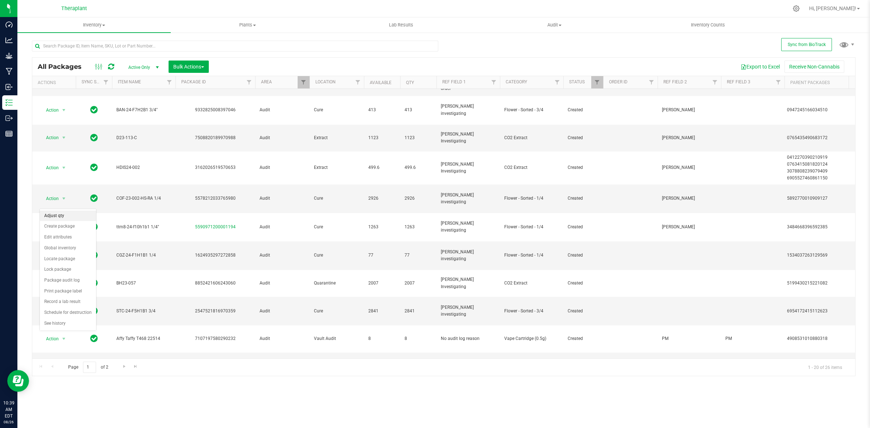
click at [71, 216] on li "Adjust qty" at bounding box center [68, 216] width 56 height 11
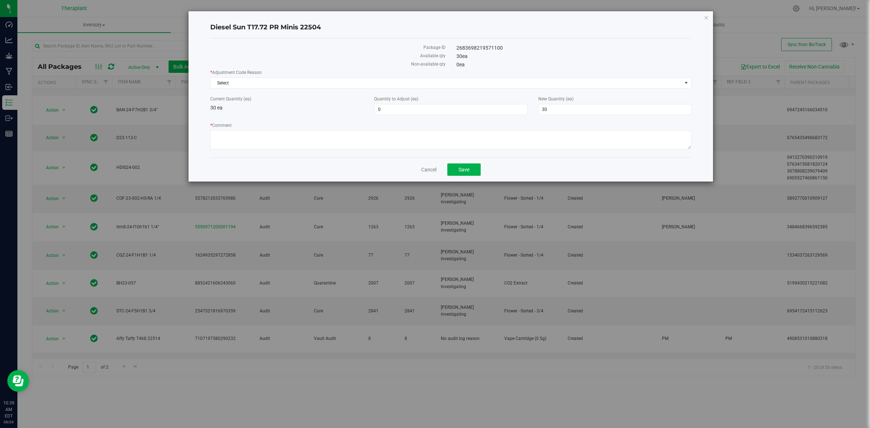
click at [392, 119] on div "* Adjustment Code Reason Select Select Inventory Audit Mistake Moisture Loss Se…" at bounding box center [450, 110] width 481 height 82
click at [382, 133] on textarea "* Comment" at bounding box center [450, 140] width 481 height 19
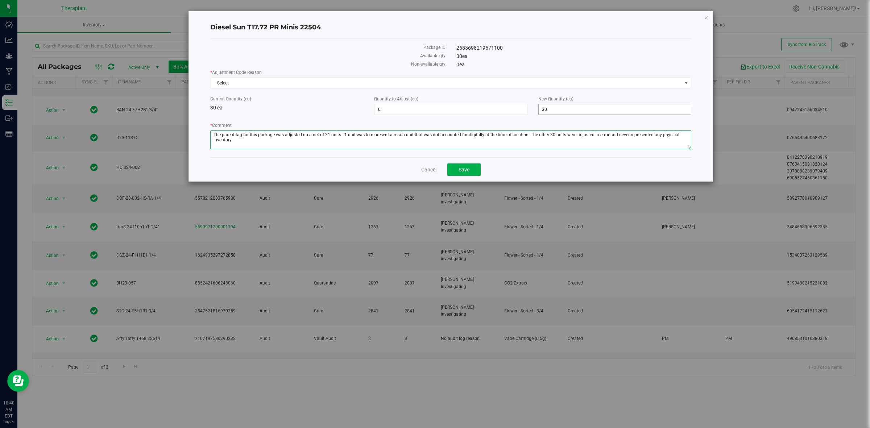
type textarea "The parent tag for this package was adjusted up a net of 31 units. 1 unit was t…"
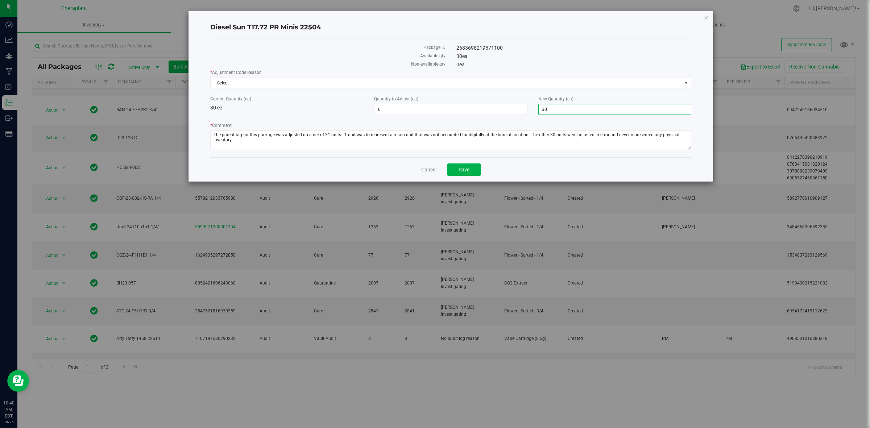
click at [555, 104] on span "30 30" at bounding box center [615, 109] width 153 height 11
click at [555, 104] on input "30" at bounding box center [615, 109] width 152 height 10
type input "0"
type input "-30"
type input "0"
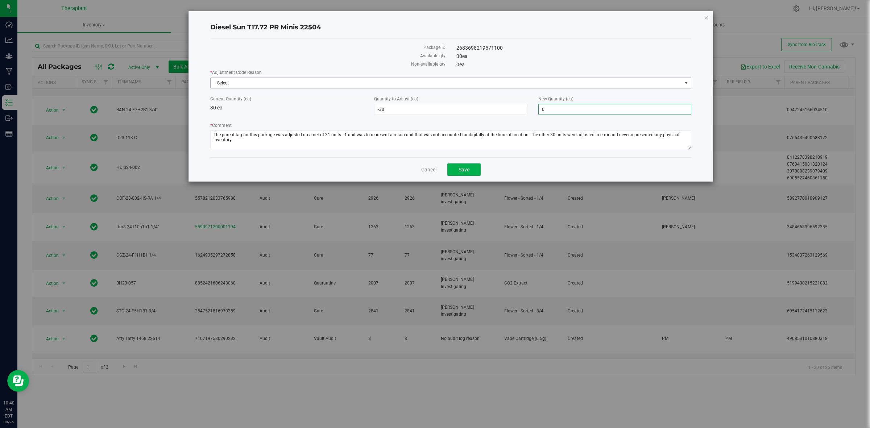
click at [536, 83] on span "Select" at bounding box center [447, 83] width 472 height 10
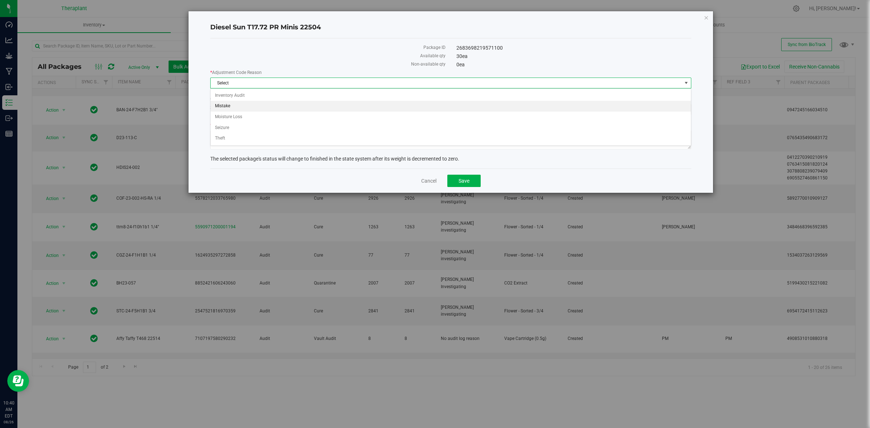
click at [247, 106] on li "Mistake" at bounding box center [451, 106] width 480 height 11
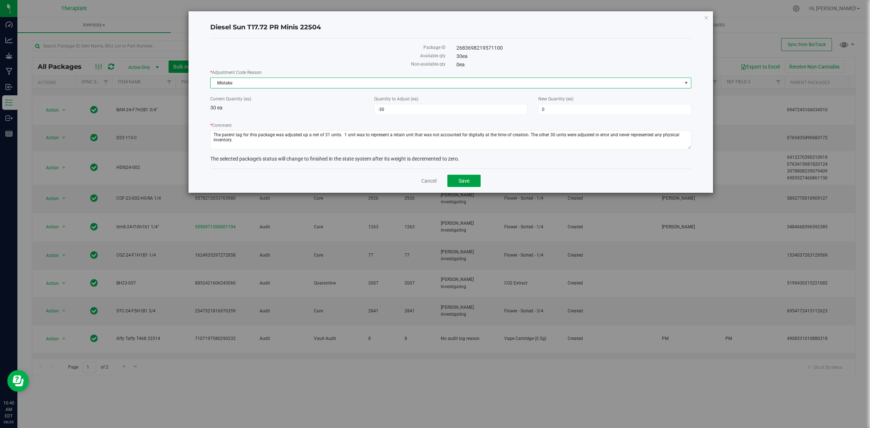
click at [472, 185] on button "Save" at bounding box center [464, 181] width 33 height 12
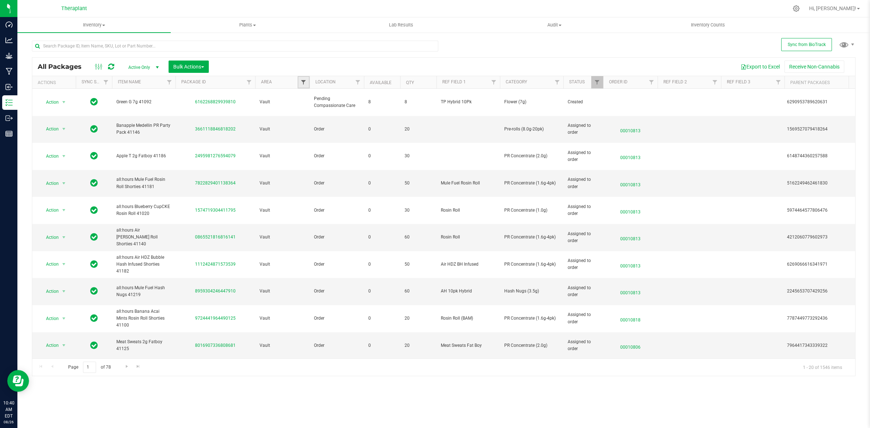
click at [304, 83] on span "Filter" at bounding box center [304, 82] width 6 height 6
click at [316, 120] on li "Audit" at bounding box center [339, 123] width 75 height 8
click at [316, 125] on span "Audit" at bounding box center [318, 123] width 11 height 4
click at [310, 125] on input "Audit" at bounding box center [307, 123] width 5 height 5
checkbox input "true"
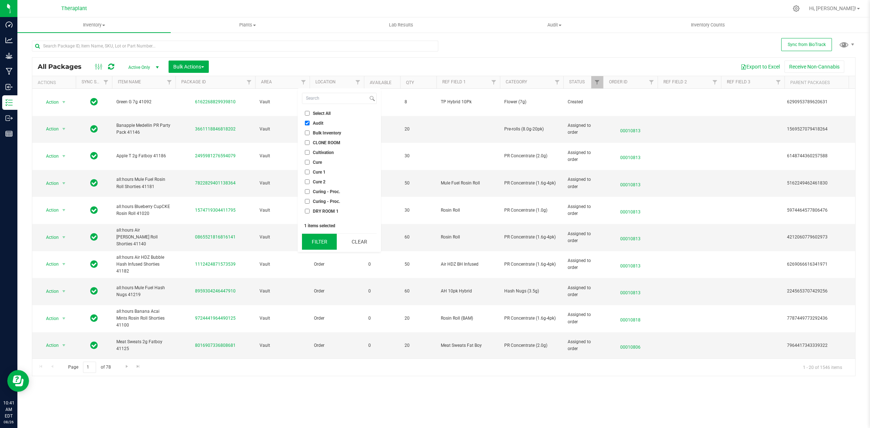
click at [325, 245] on button "Filter" at bounding box center [319, 242] width 35 height 16
